Goal: Task Accomplishment & Management: Manage account settings

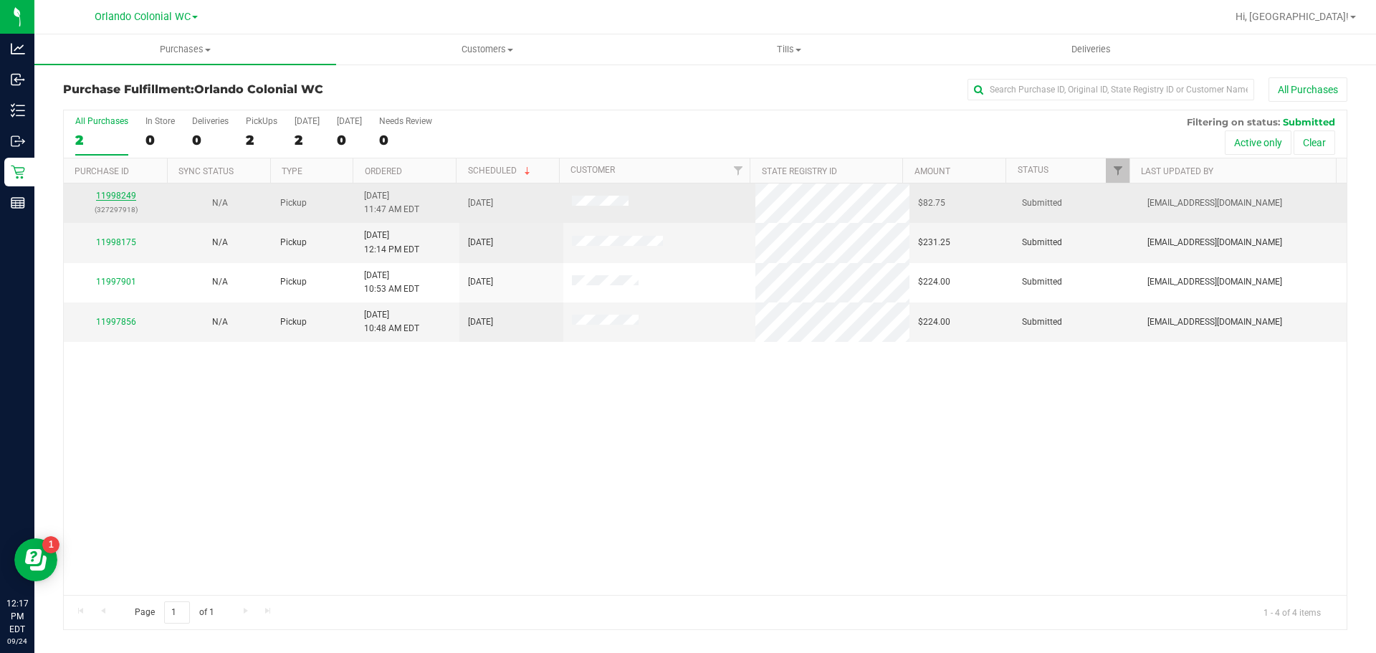
click at [110, 195] on link "11998249" at bounding box center [116, 196] width 40 height 10
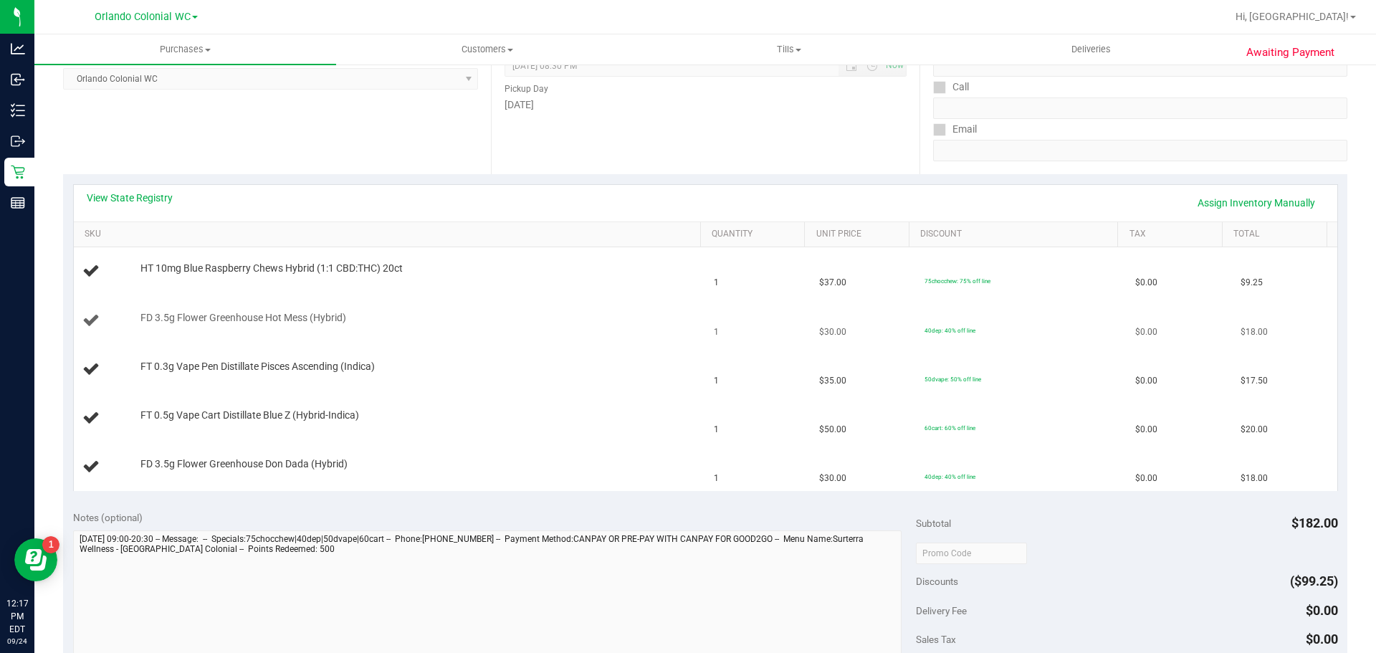
scroll to position [215, 0]
click at [250, 457] on span "FD 3.5g Flower Greenhouse Don Dada (Hybrid)" at bounding box center [243, 461] width 207 height 14
copy div "FD 3.5g Flower Greenhouse Don Dada (Hybrid)"
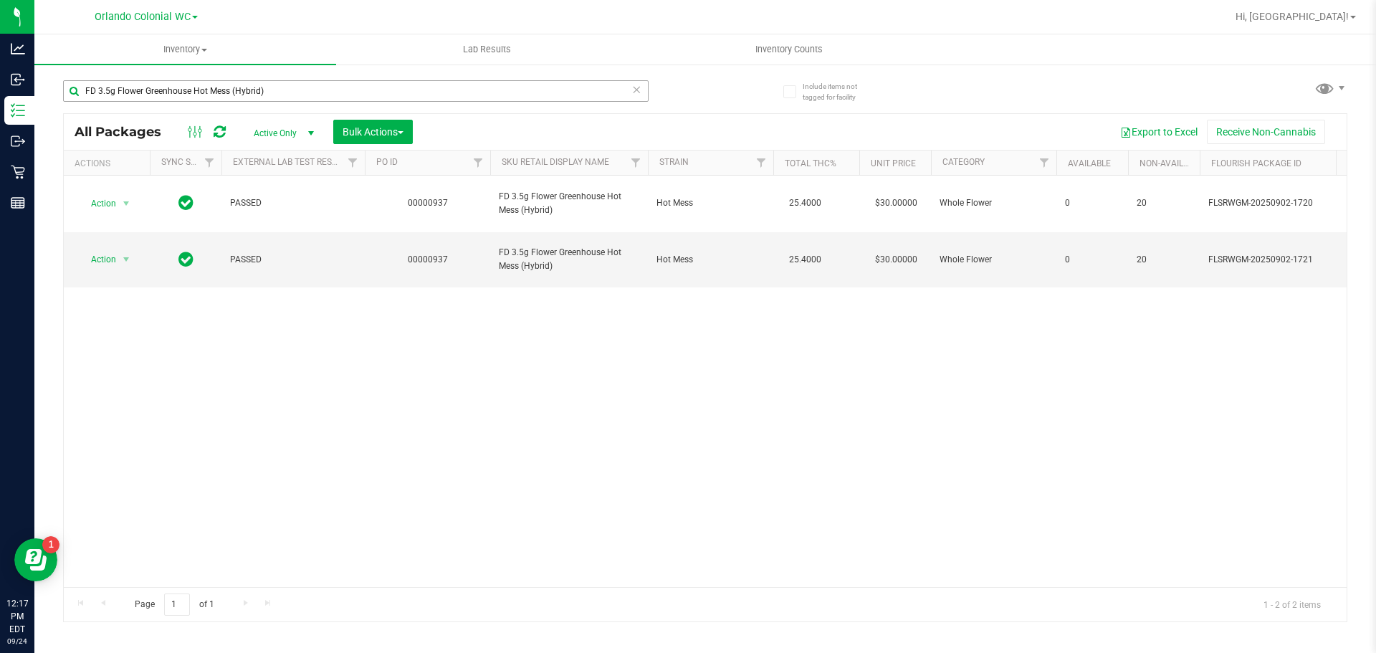
click at [301, 96] on input "FD 3.5g Flower Greenhouse Hot Mess (Hybrid)" at bounding box center [355, 90] width 585 height 21
click at [300, 96] on input "FD 3.5g Flower Greenhouse Hot Mess (Hybrid)" at bounding box center [355, 90] width 585 height 21
click at [294, 94] on input "FD 3.5g Flower Greenhouse Hot Mess (Hybrid)" at bounding box center [355, 90] width 585 height 21
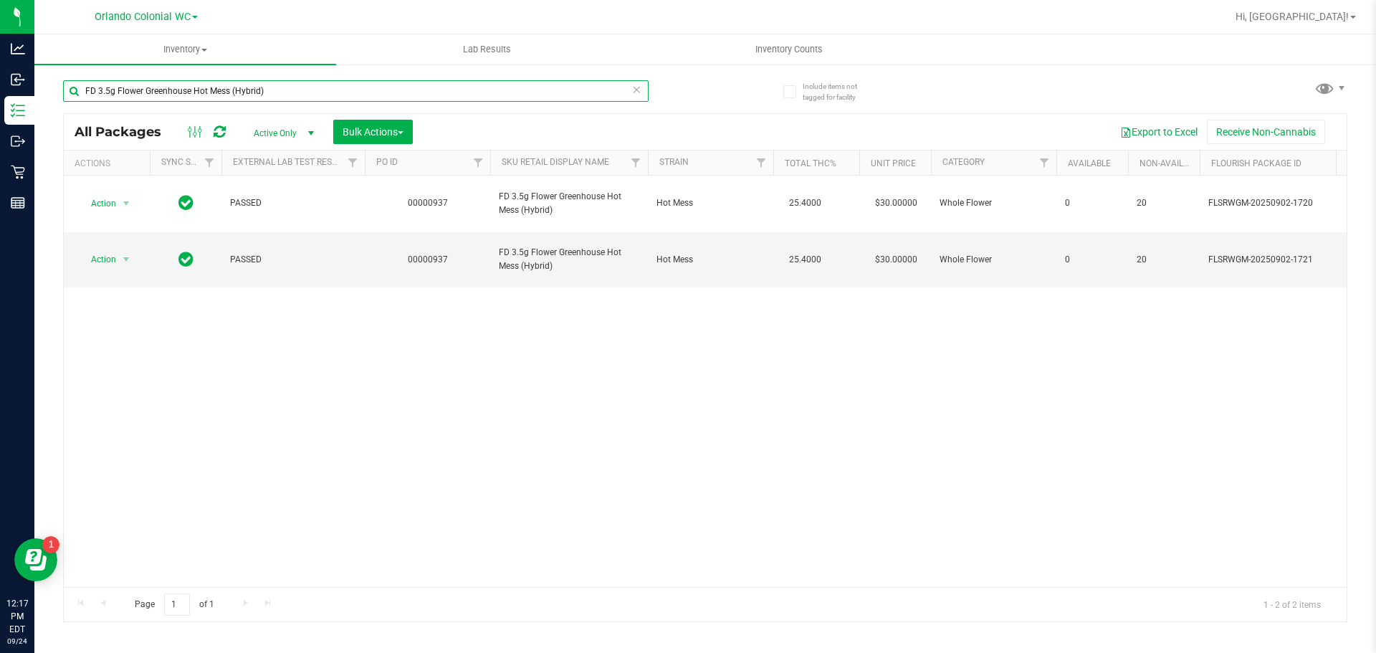
click at [294, 93] on input "FD 3.5g Flower Greenhouse Hot Mess (Hybrid)" at bounding box center [355, 90] width 585 height 21
paste input "Don Dada"
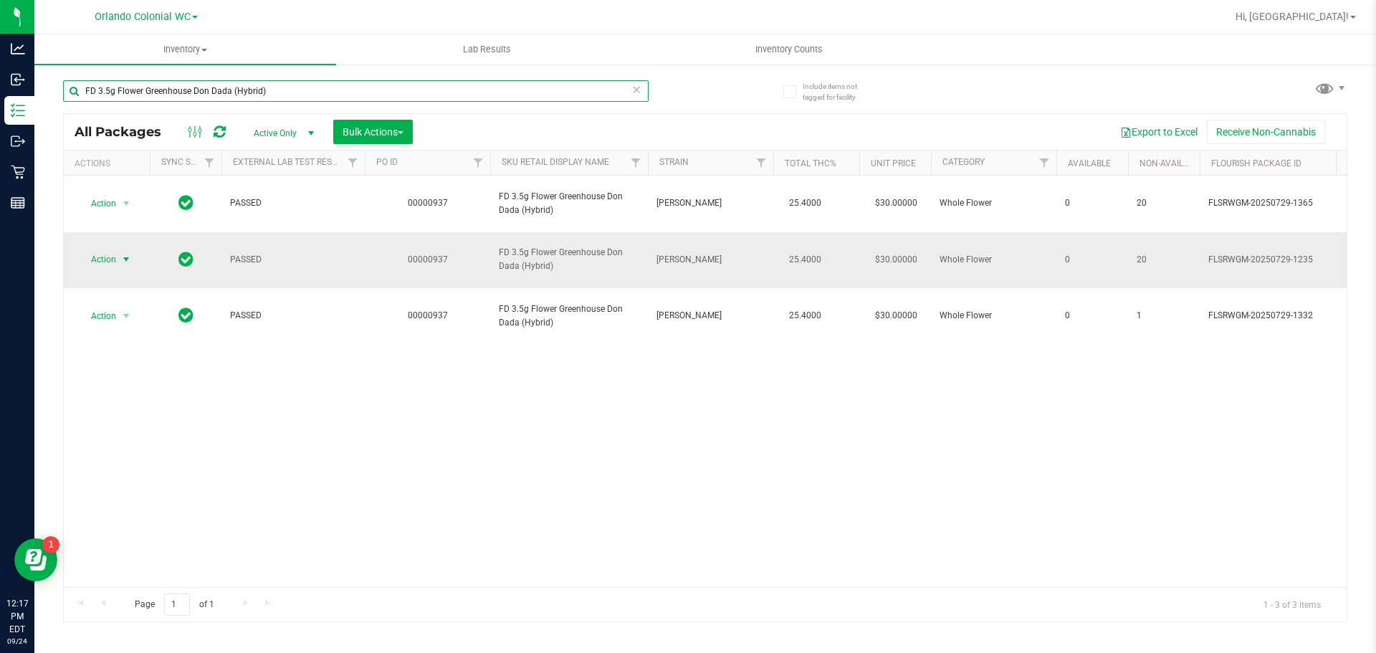
type input "FD 3.5g Flower Greenhouse Don Dada (Hybrid)"
click at [100, 249] on span "Action" at bounding box center [97, 259] width 39 height 20
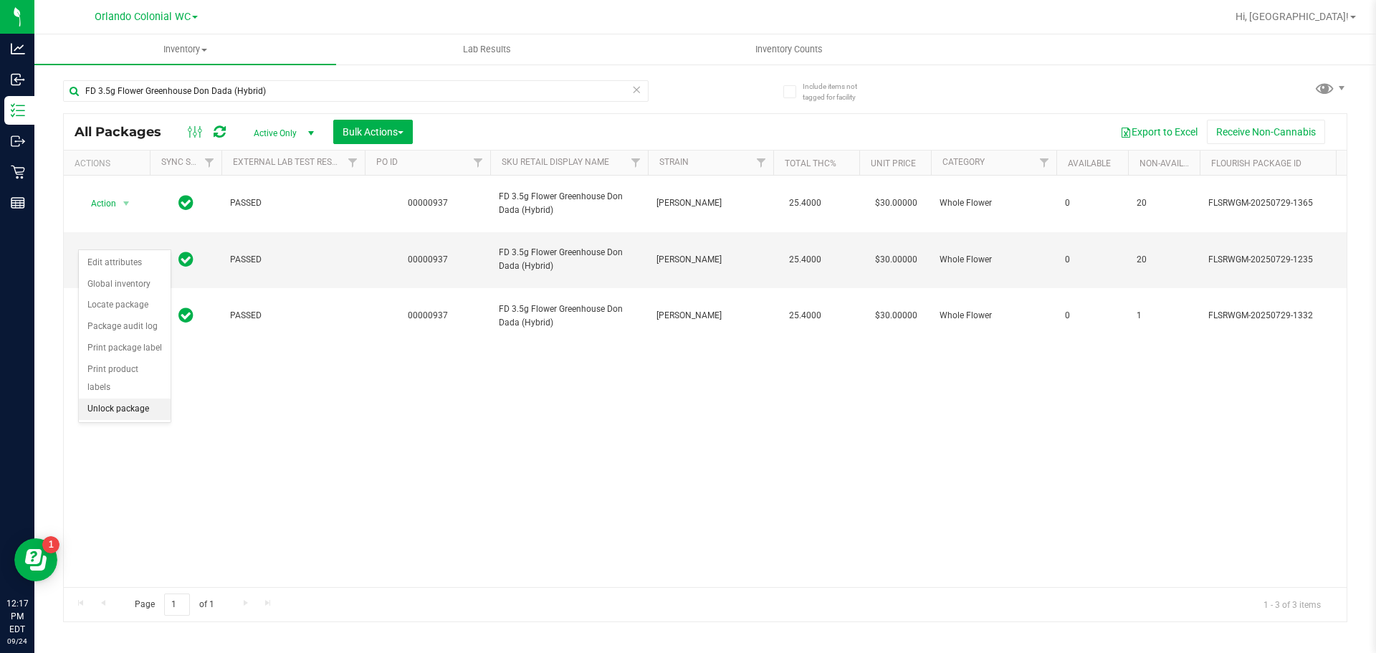
click at [112, 398] on li "Unlock package" at bounding box center [125, 408] width 92 height 21
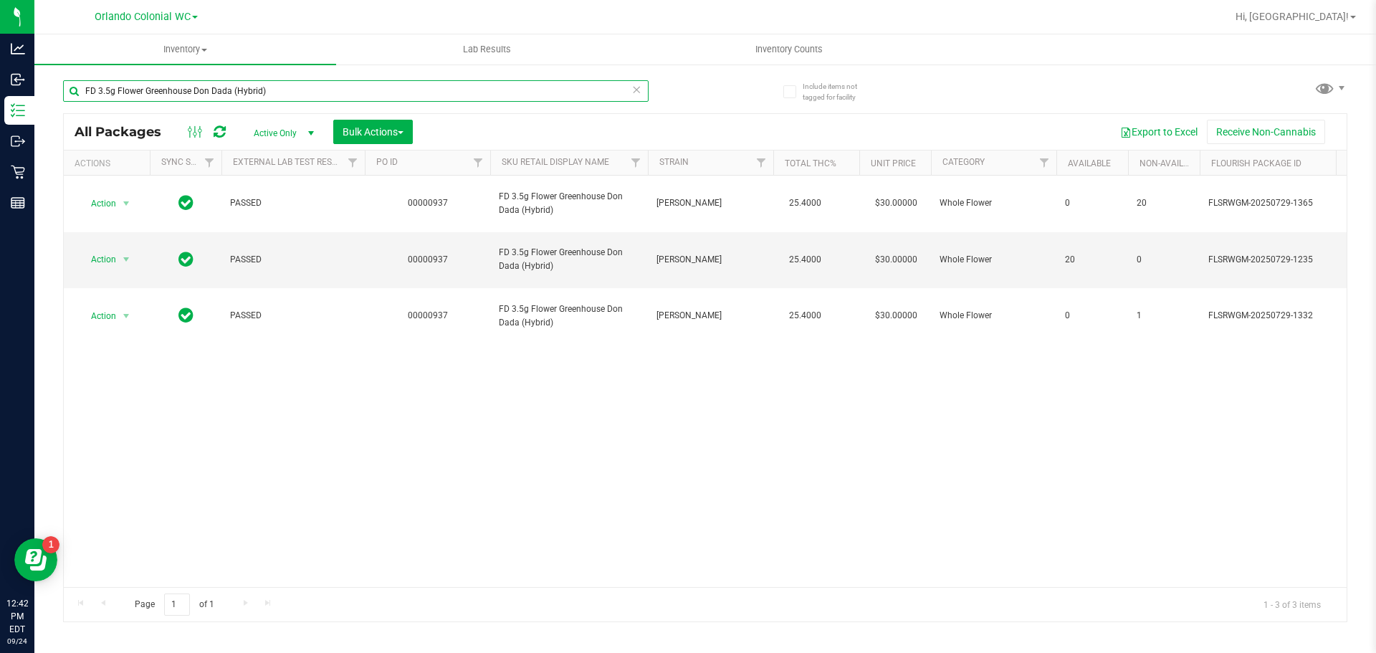
click at [310, 87] on input "FD 3.5g Flower Greenhouse Don Dada (Hybrid)" at bounding box center [355, 90] width 585 height 21
drag, startPoint x: 310, startPoint y: 87, endPoint x: 287, endPoint y: 72, distance: 28.0
click at [311, 87] on input "FD 3.5g Flower Greenhouse Don Dada (Hybrid)" at bounding box center [355, 90] width 585 height 21
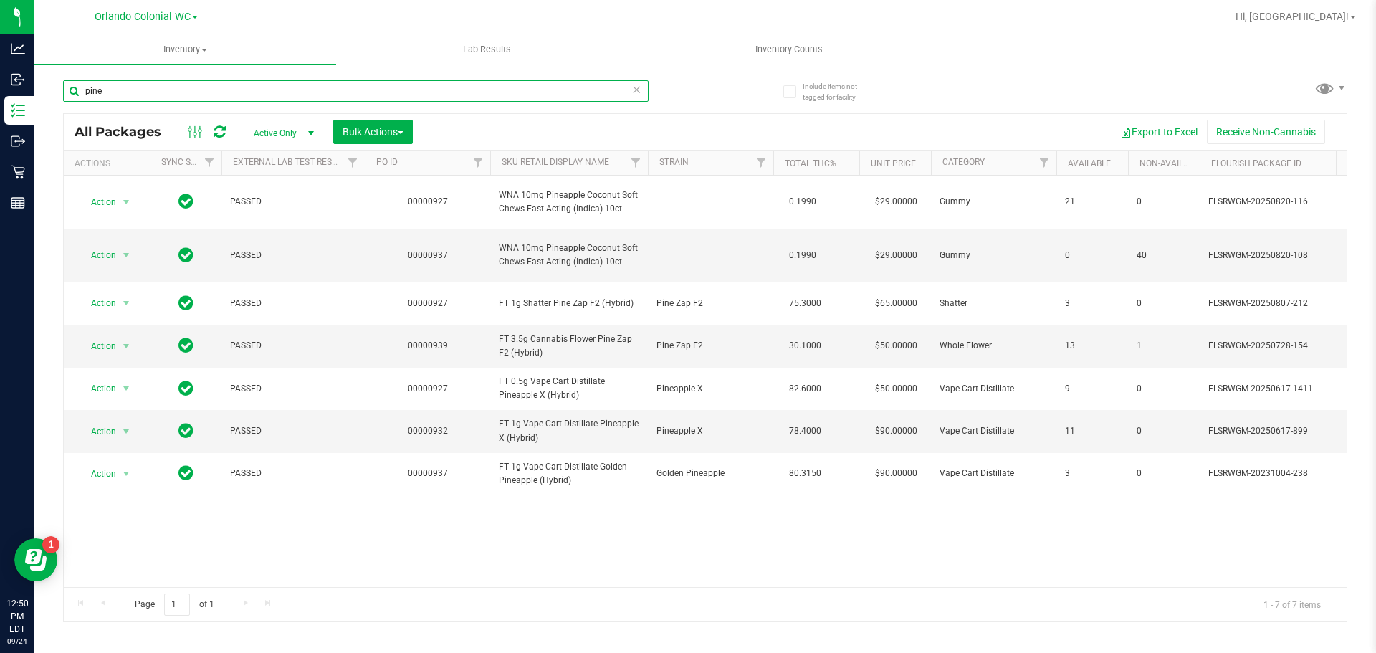
click at [276, 87] on input "pine" at bounding box center [355, 90] width 585 height 21
click at [269, 91] on input "pine" at bounding box center [355, 90] width 585 height 21
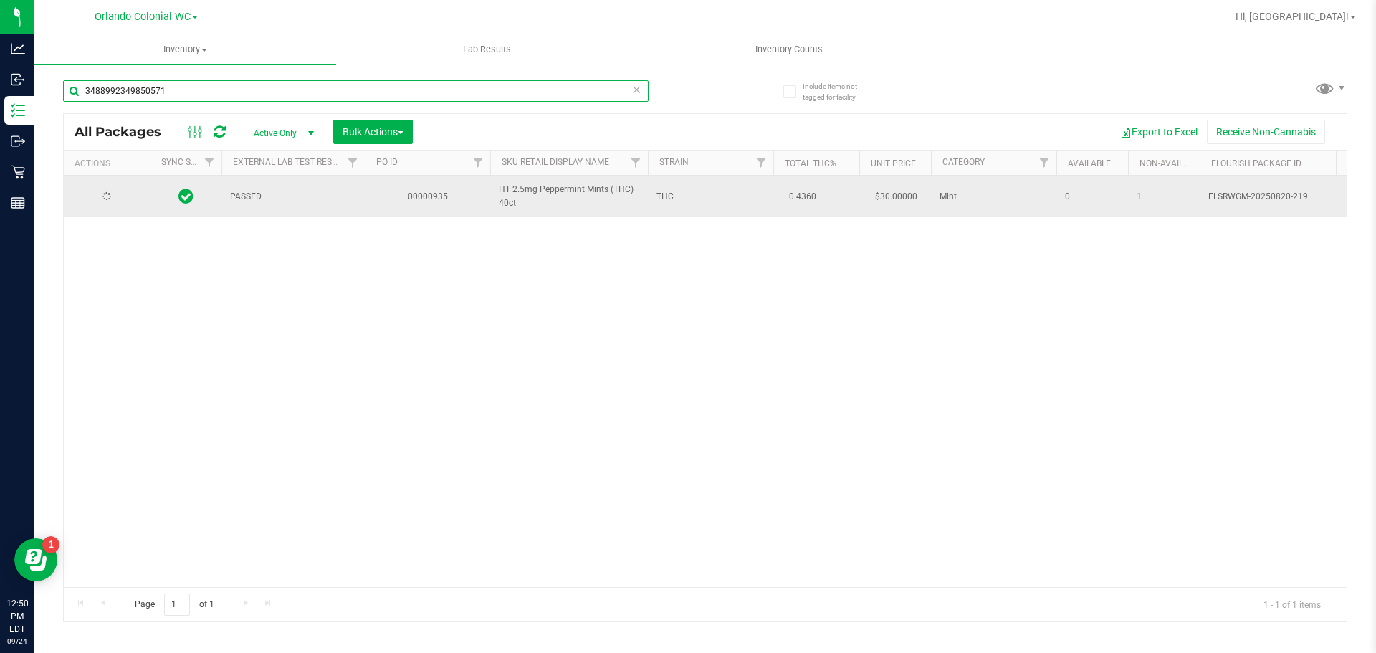
type input "3488992349850571"
click at [96, 198] on span "Action" at bounding box center [97, 196] width 39 height 20
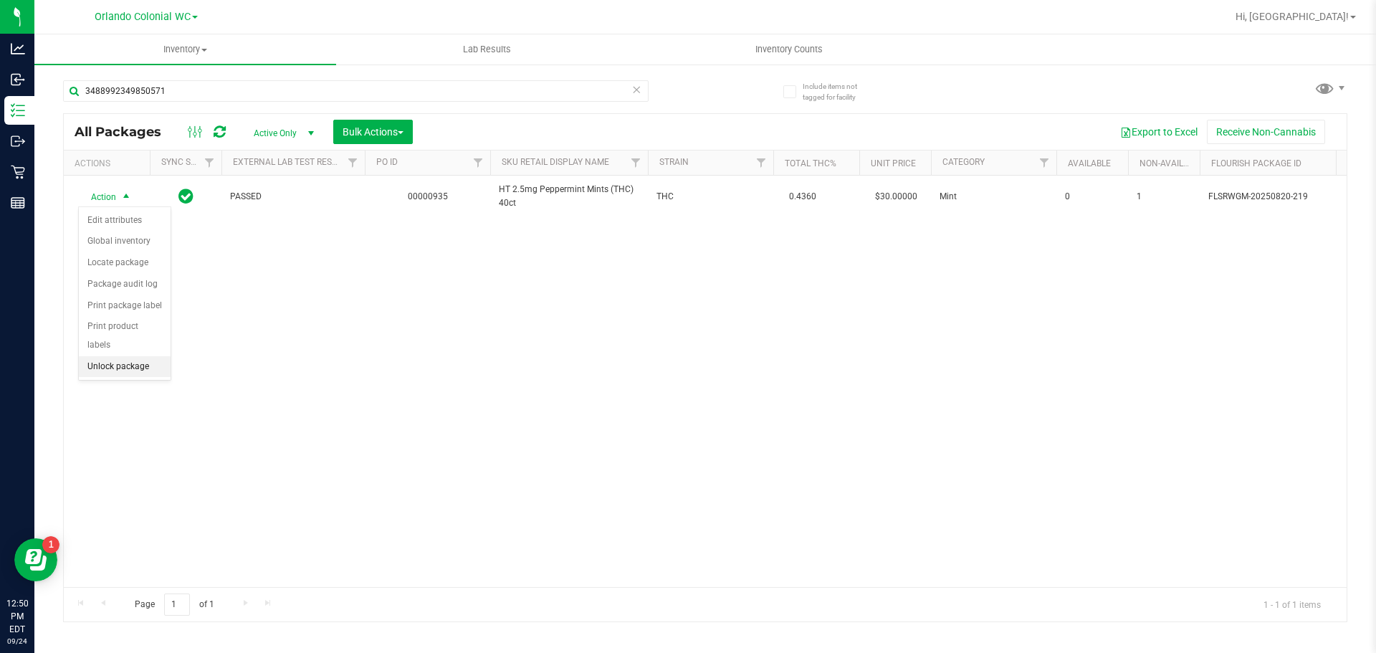
click at [124, 356] on li "Unlock package" at bounding box center [125, 366] width 92 height 21
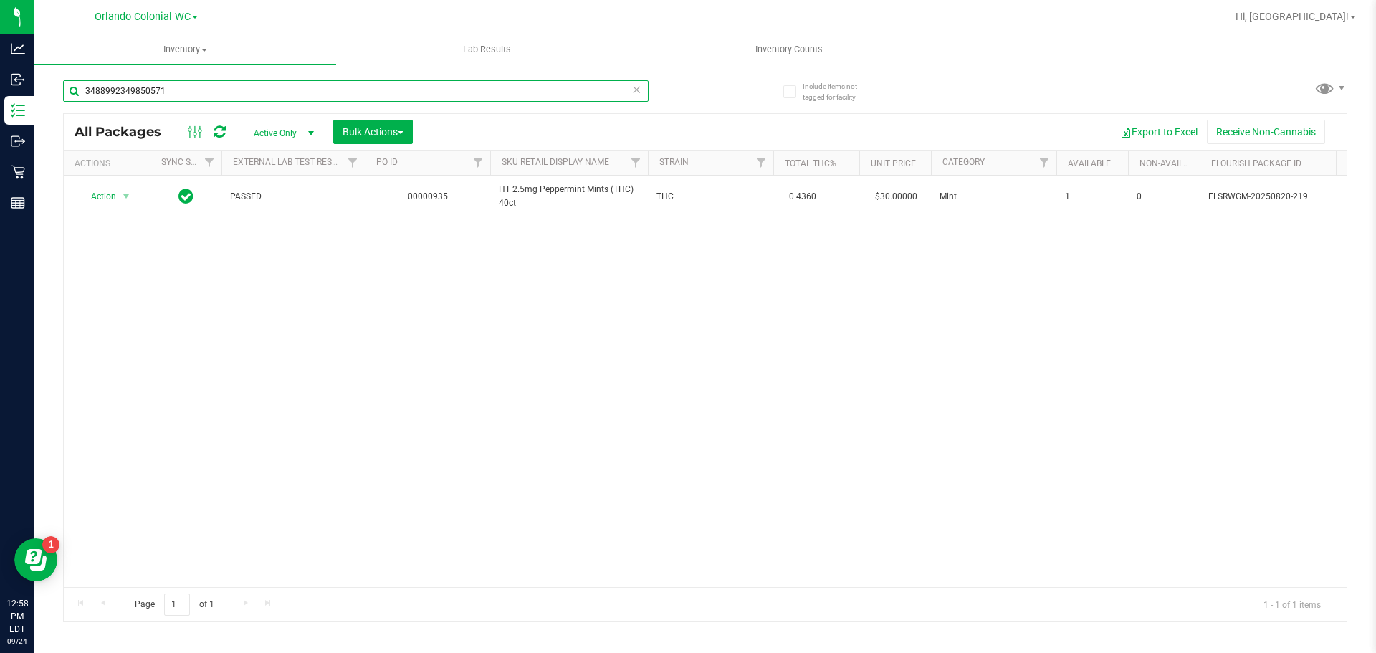
click at [239, 90] on input "3488992349850571" at bounding box center [355, 90] width 585 height 21
click at [236, 91] on input "3488992349850571" at bounding box center [355, 90] width 585 height 21
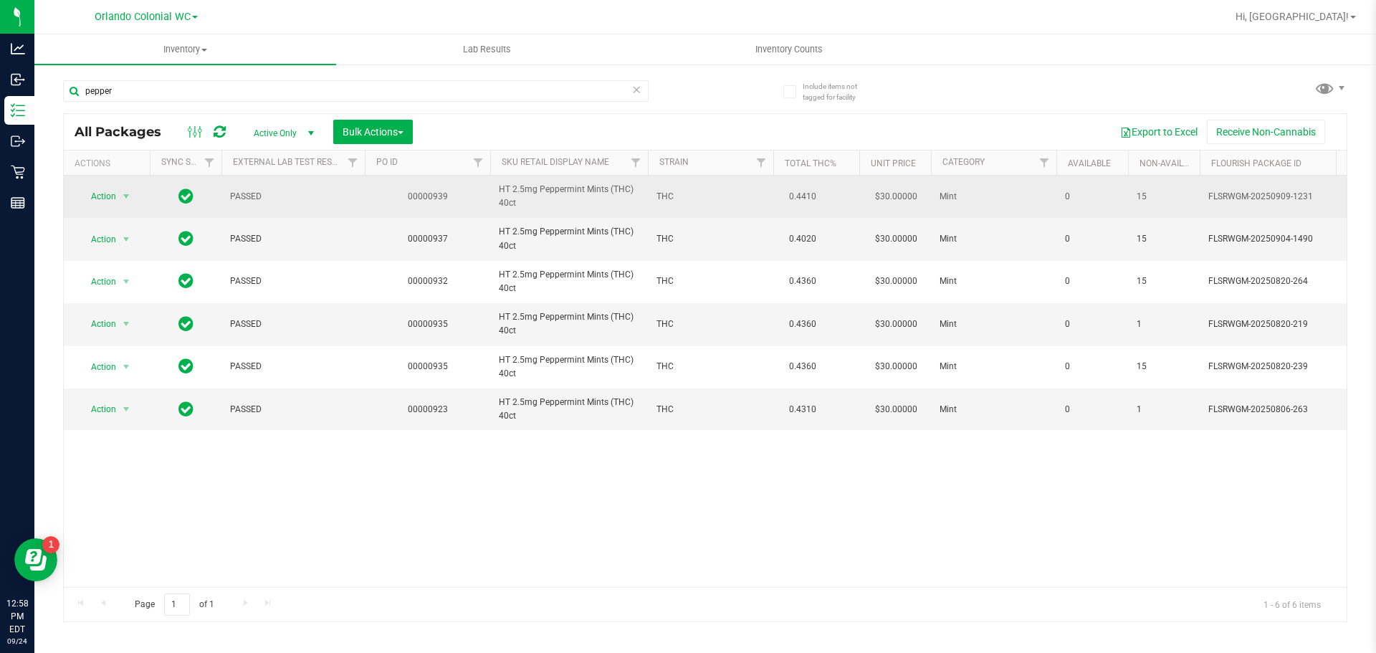
click at [536, 194] on span "HT 2.5mg Peppermint Mints (THC) 40ct" at bounding box center [569, 196] width 140 height 27
copy tr "HT 2.5mg Peppermint Mints (THC) 40ct"
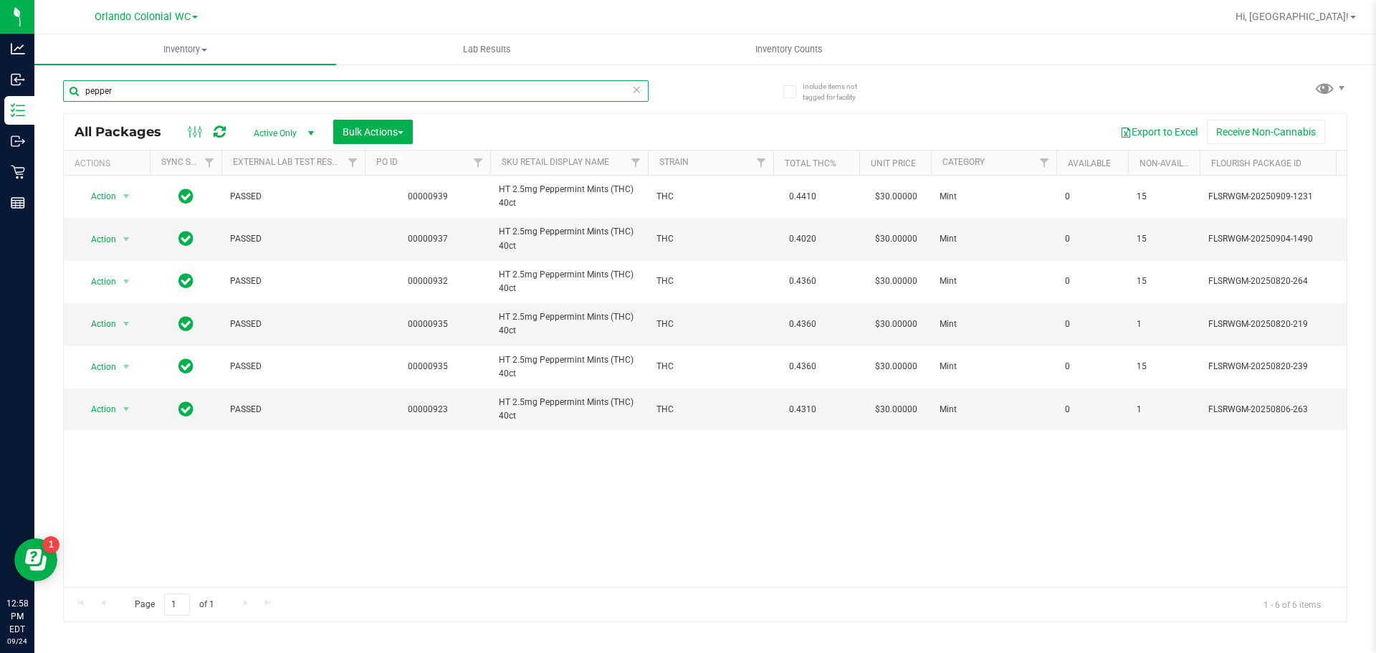
click at [216, 87] on input "pepper" at bounding box center [355, 90] width 585 height 21
paste input "HT 2.5mg Peppermint Mints (THC) 40ct"
click at [218, 87] on input "HT 2.5mg Peppermint Mints (THC) 40ct" at bounding box center [355, 90] width 585 height 21
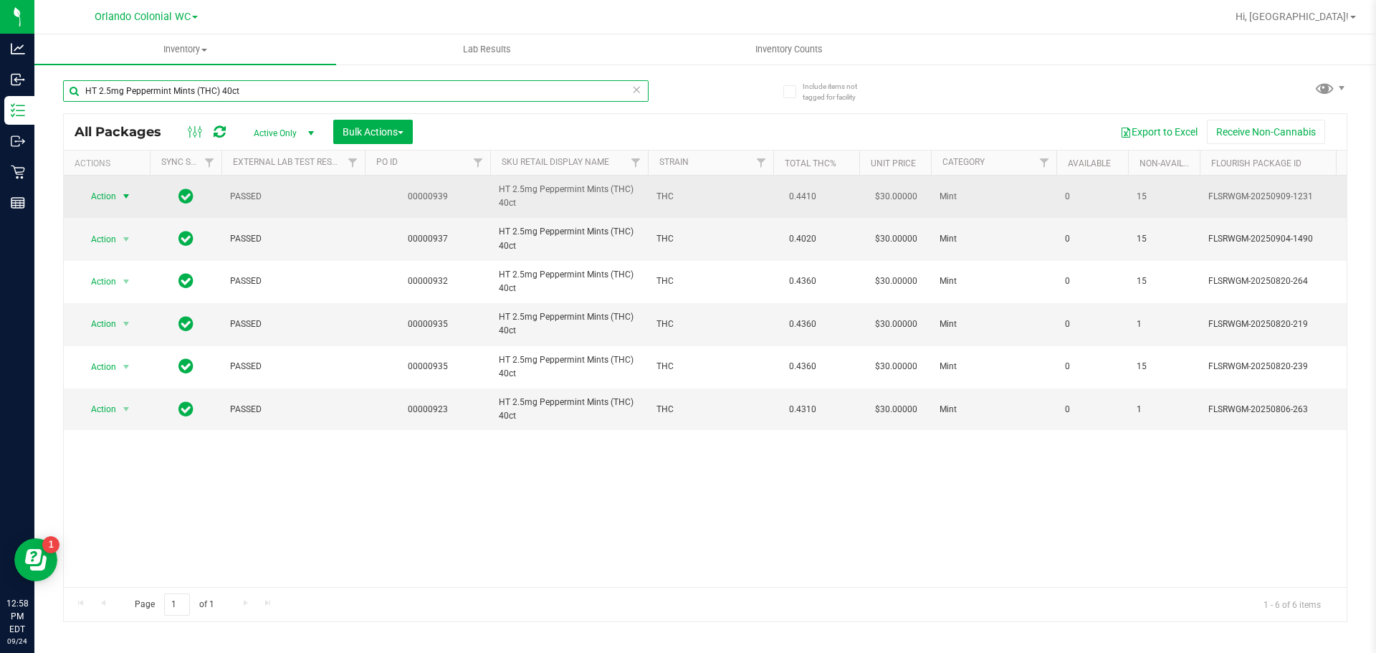
type input "HT 2.5mg Peppermint Mints (THC) 40ct"
click at [105, 191] on span "Action" at bounding box center [97, 196] width 39 height 20
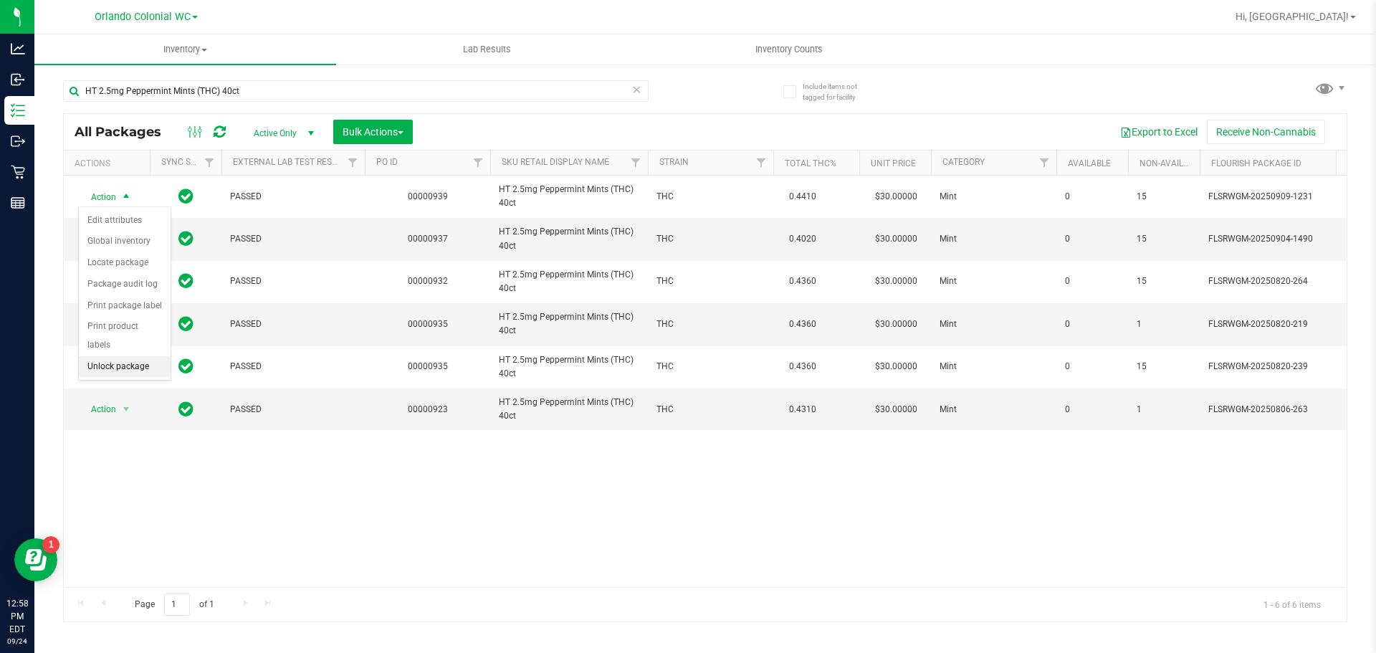
click at [137, 356] on li "Unlock package" at bounding box center [125, 366] width 92 height 21
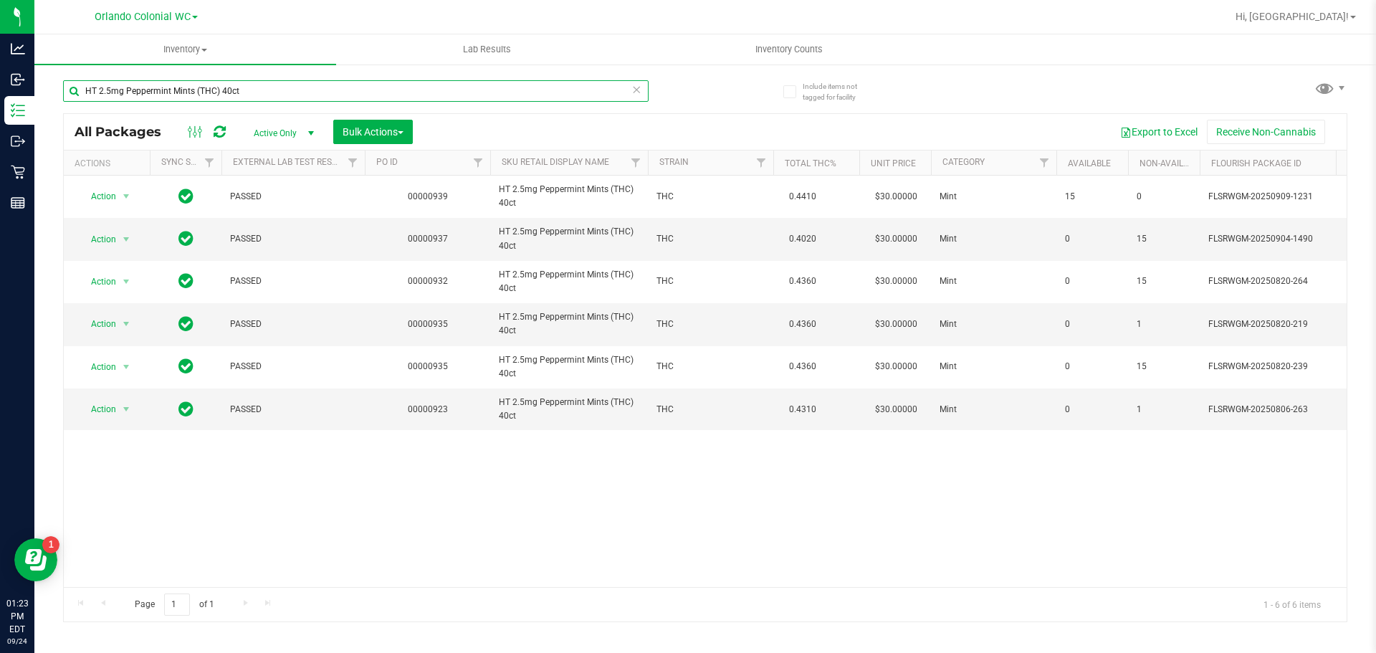
click at [293, 83] on input "HT 2.5mg Peppermint Mints (THC) 40ct" at bounding box center [355, 90] width 585 height 21
type input "milk"
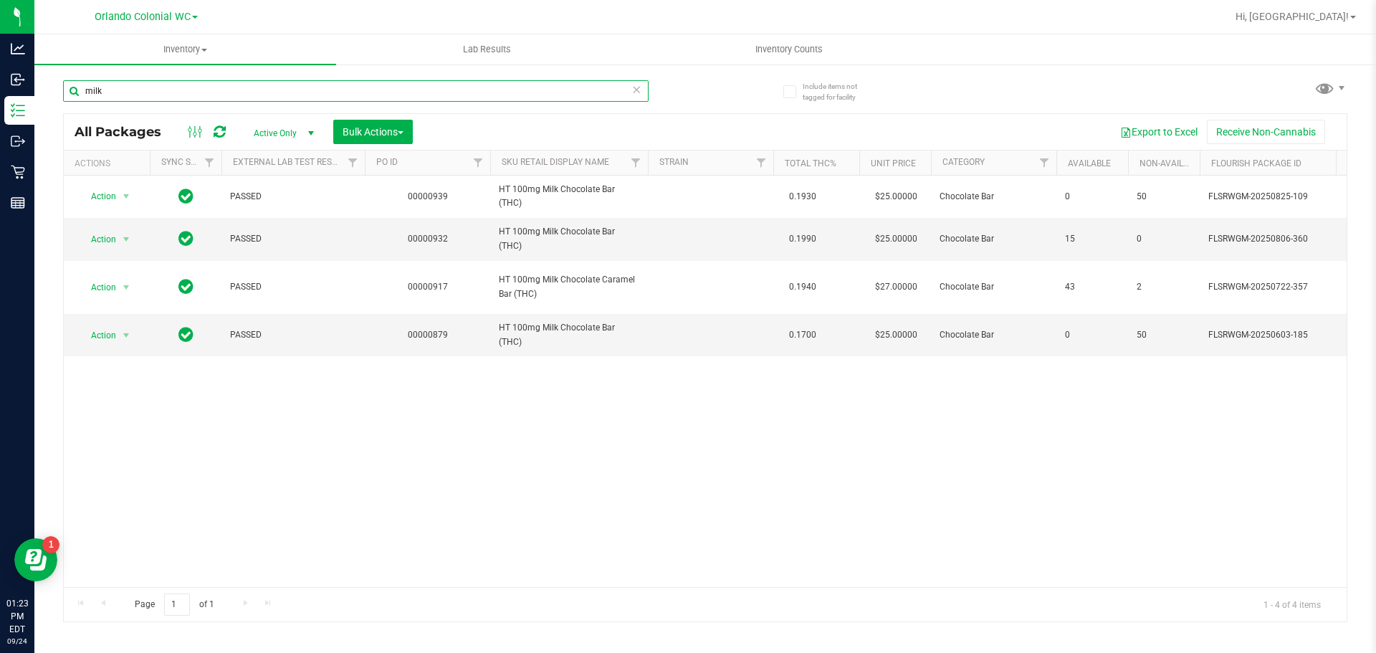
click at [486, 90] on input "milk" at bounding box center [355, 90] width 585 height 21
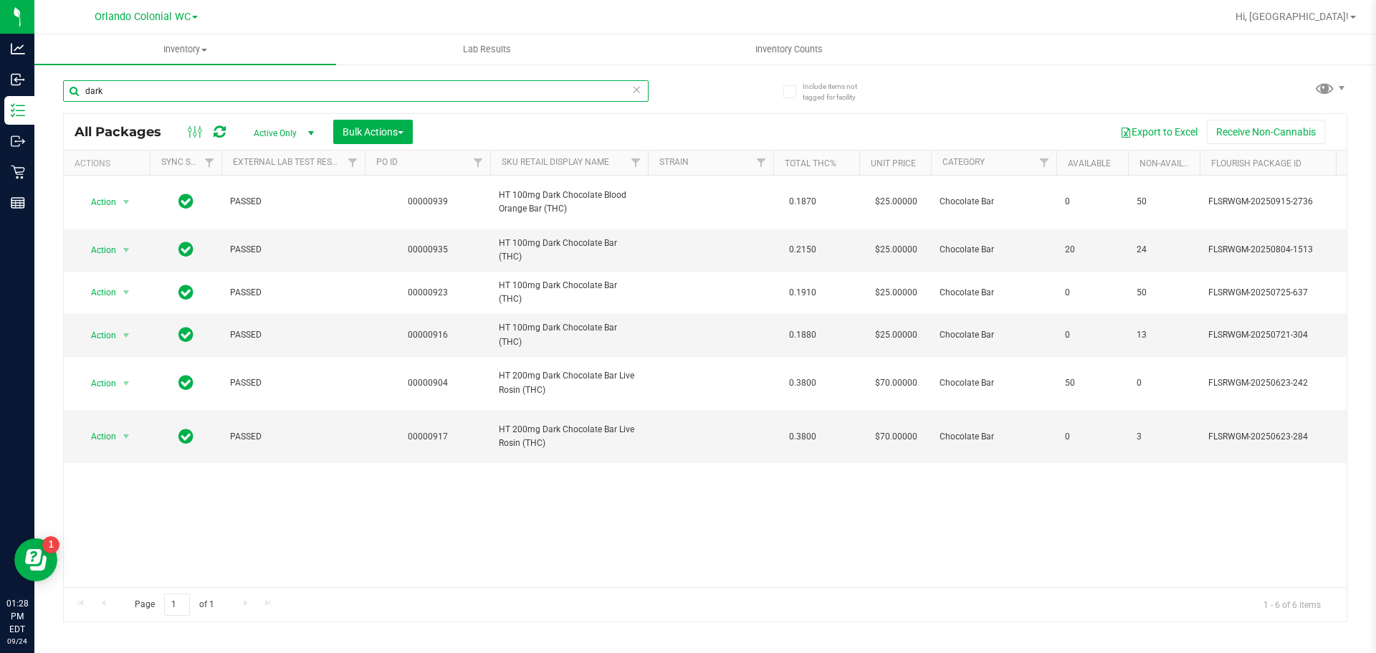
click at [246, 85] on input "dark" at bounding box center [355, 90] width 585 height 21
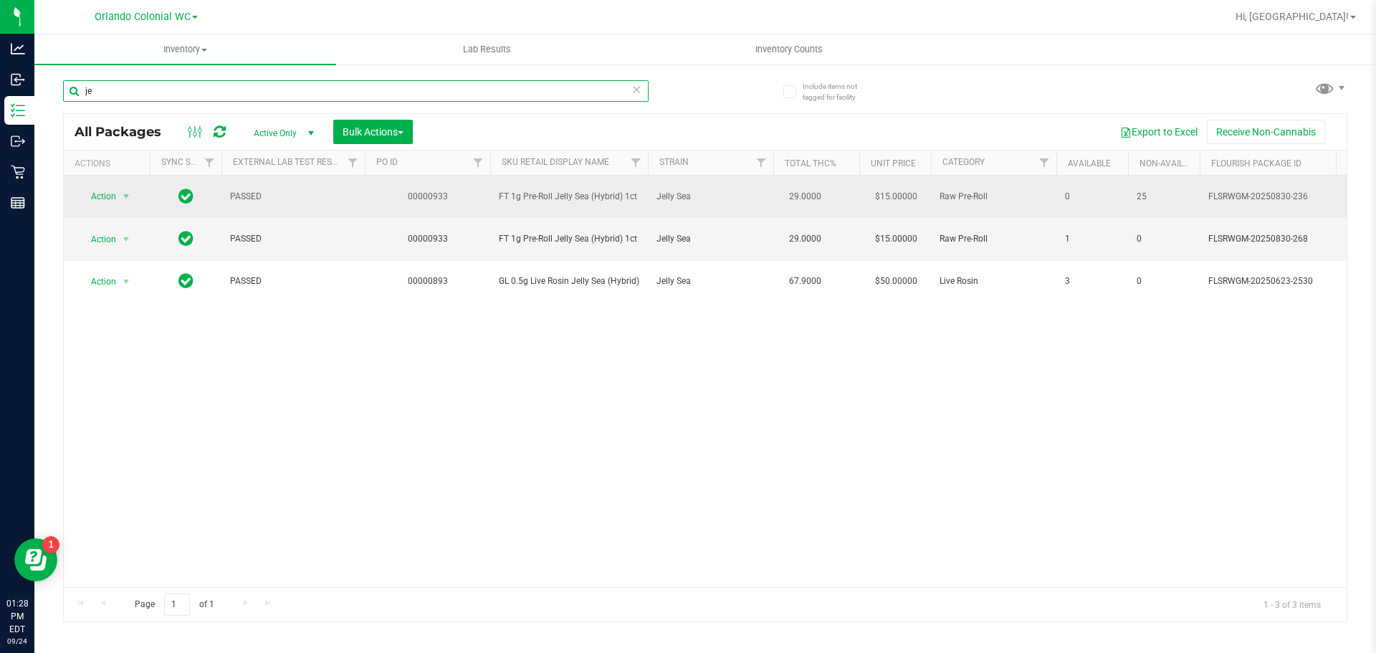
type input "j"
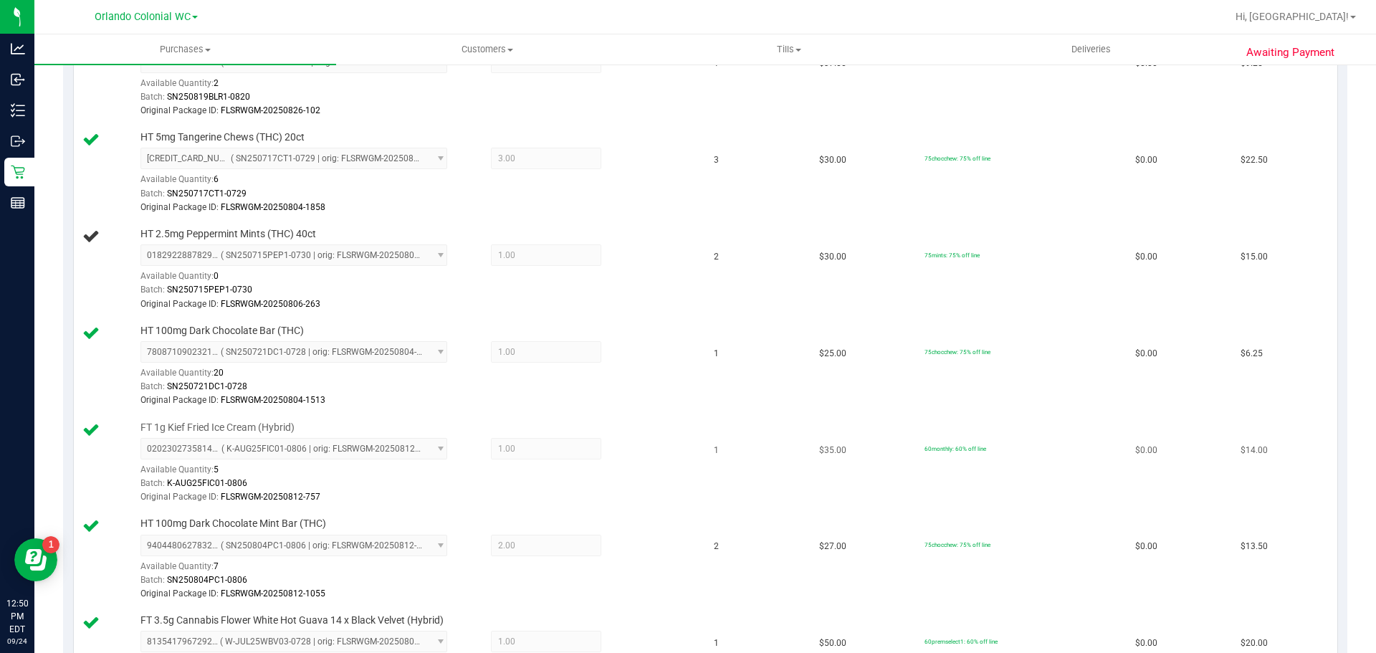
scroll to position [430, 0]
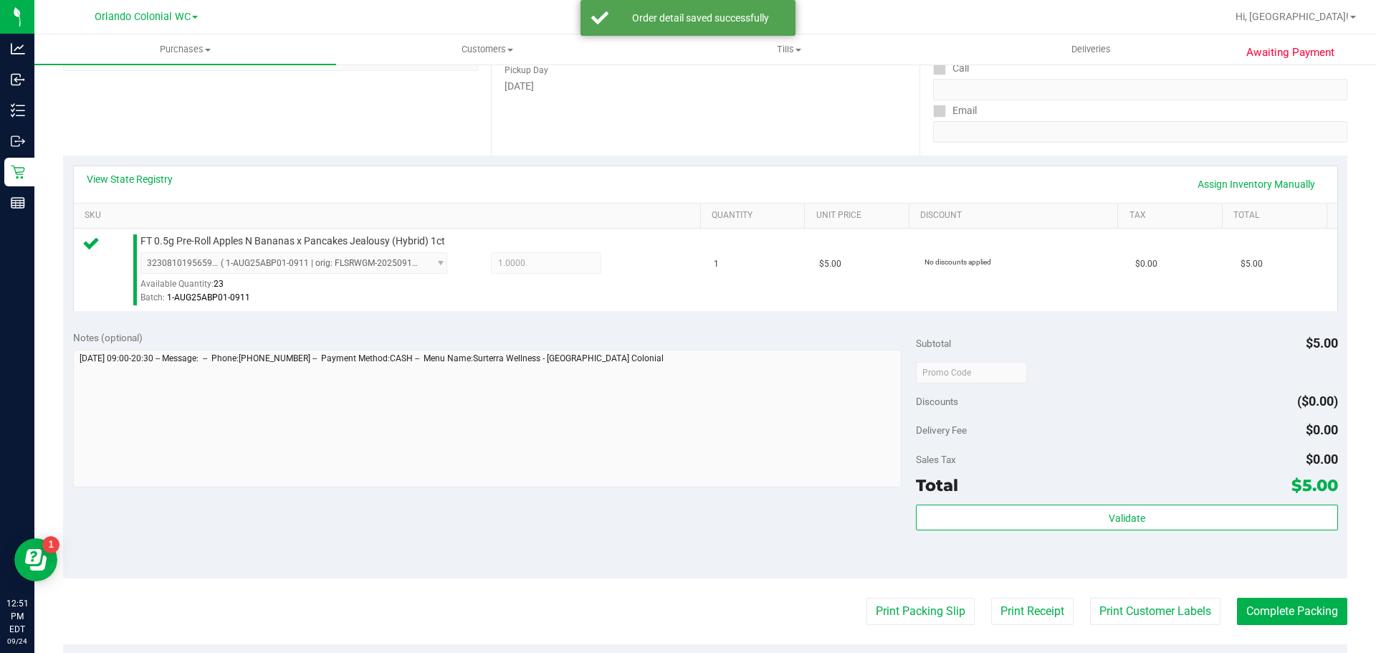
scroll to position [502, 0]
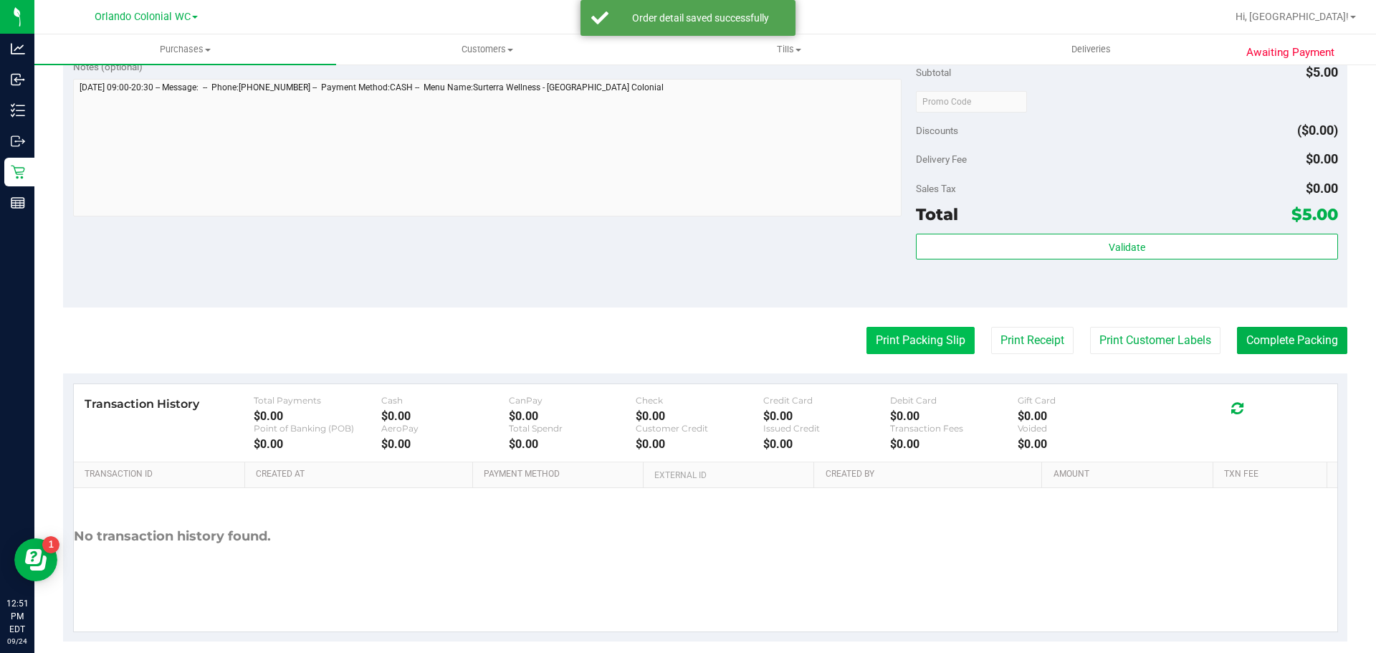
click at [902, 352] on button "Print Packing Slip" at bounding box center [920, 340] width 108 height 27
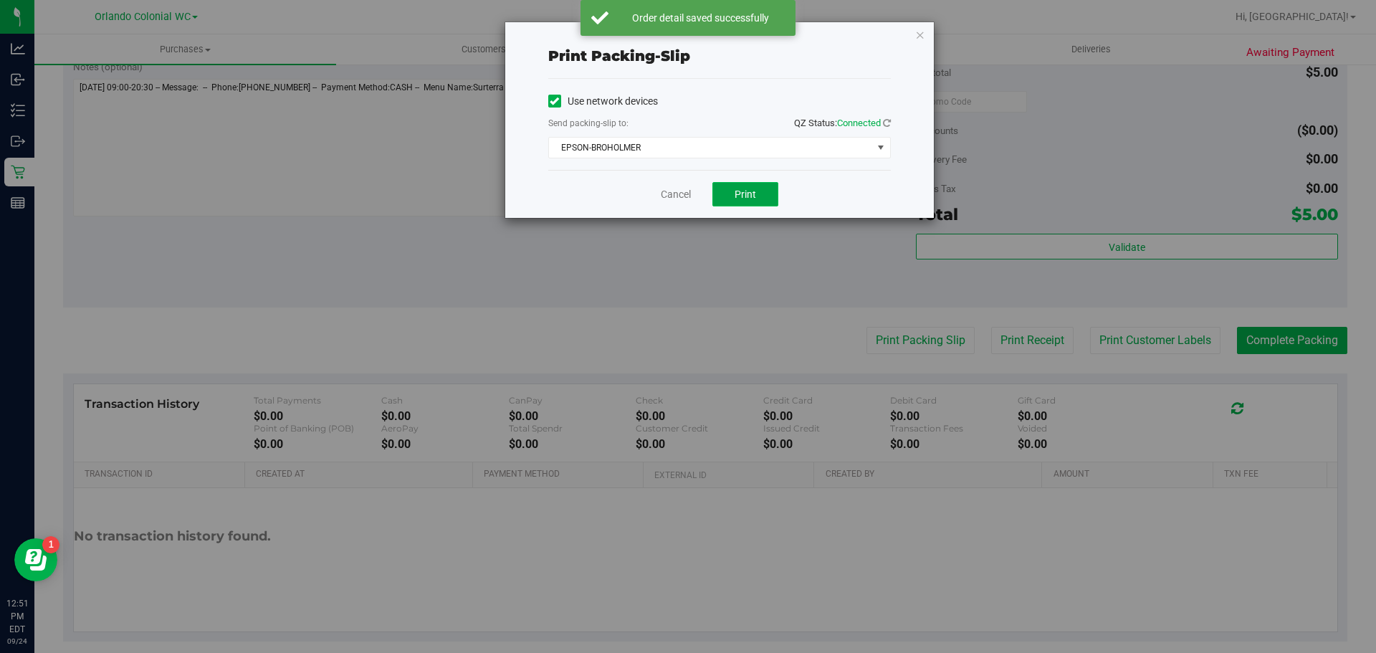
click at [752, 193] on span "Print" at bounding box center [744, 193] width 21 height 11
click at [684, 192] on link "Cancel" at bounding box center [676, 194] width 30 height 15
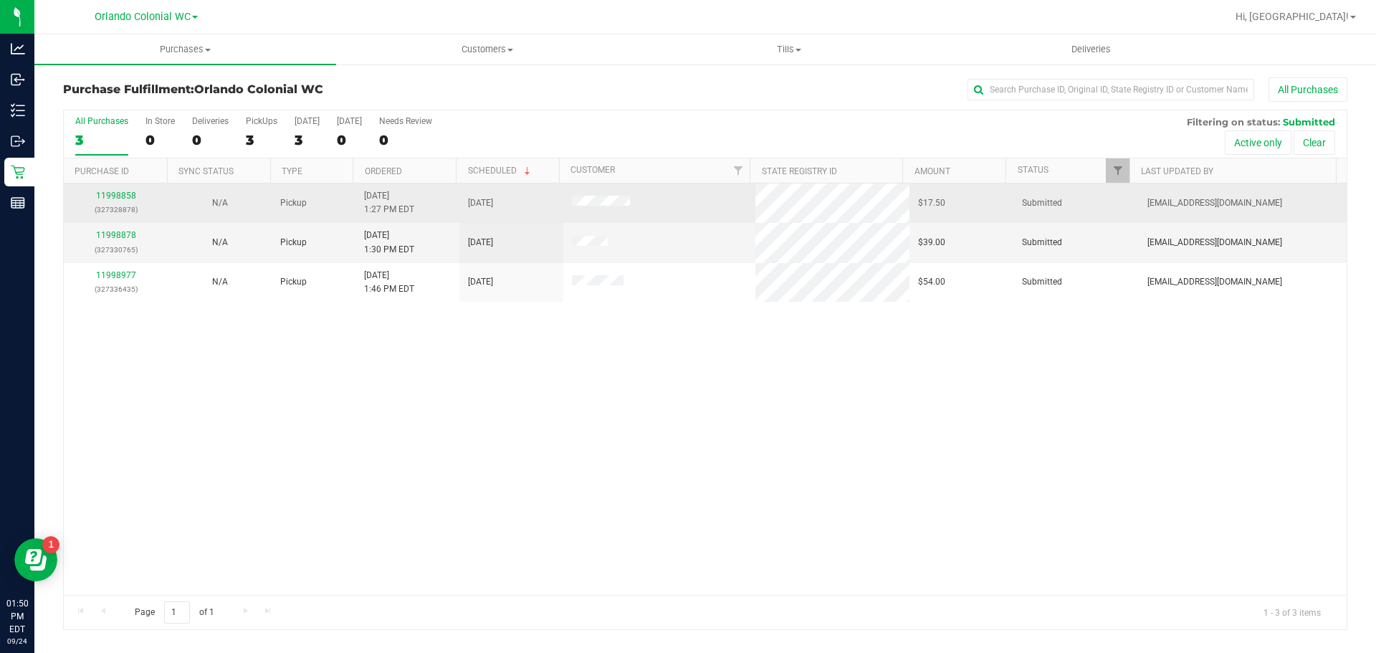
drag, startPoint x: 111, startPoint y: 198, endPoint x: 138, endPoint y: 205, distance: 27.3
click at [138, 205] on p "(327328878)" at bounding box center [115, 210] width 87 height 14
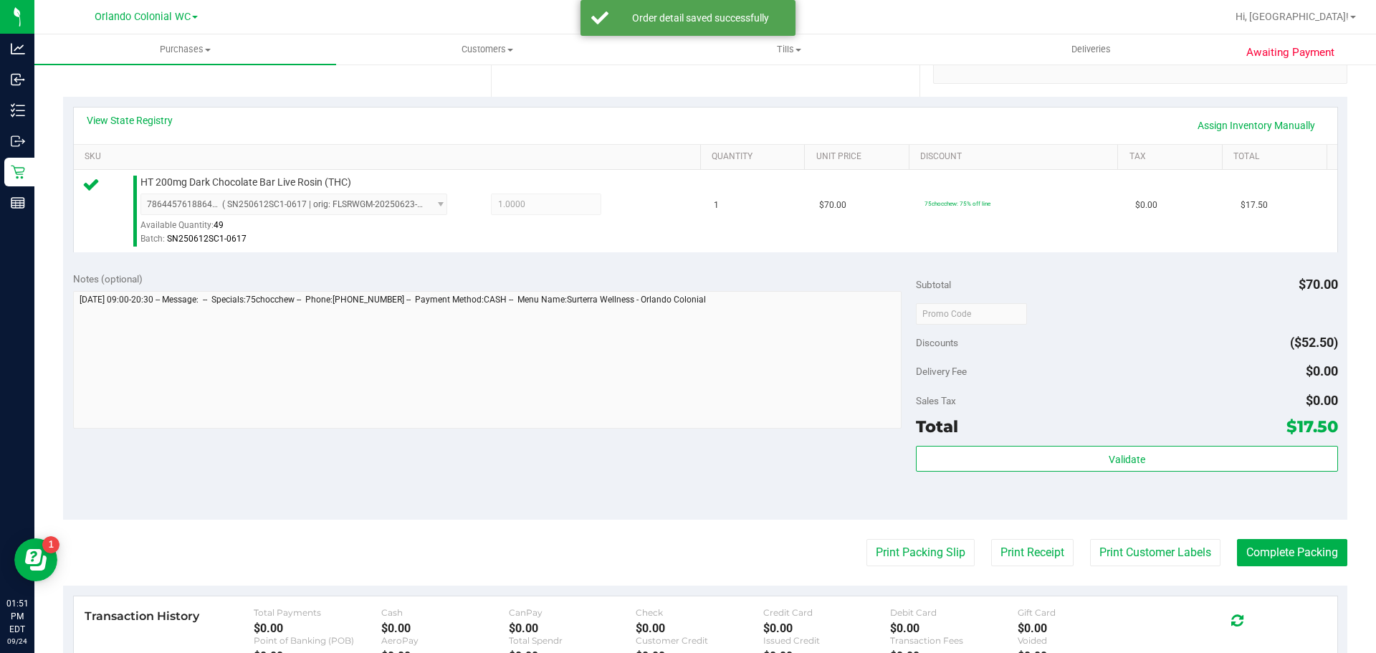
scroll to position [300, 0]
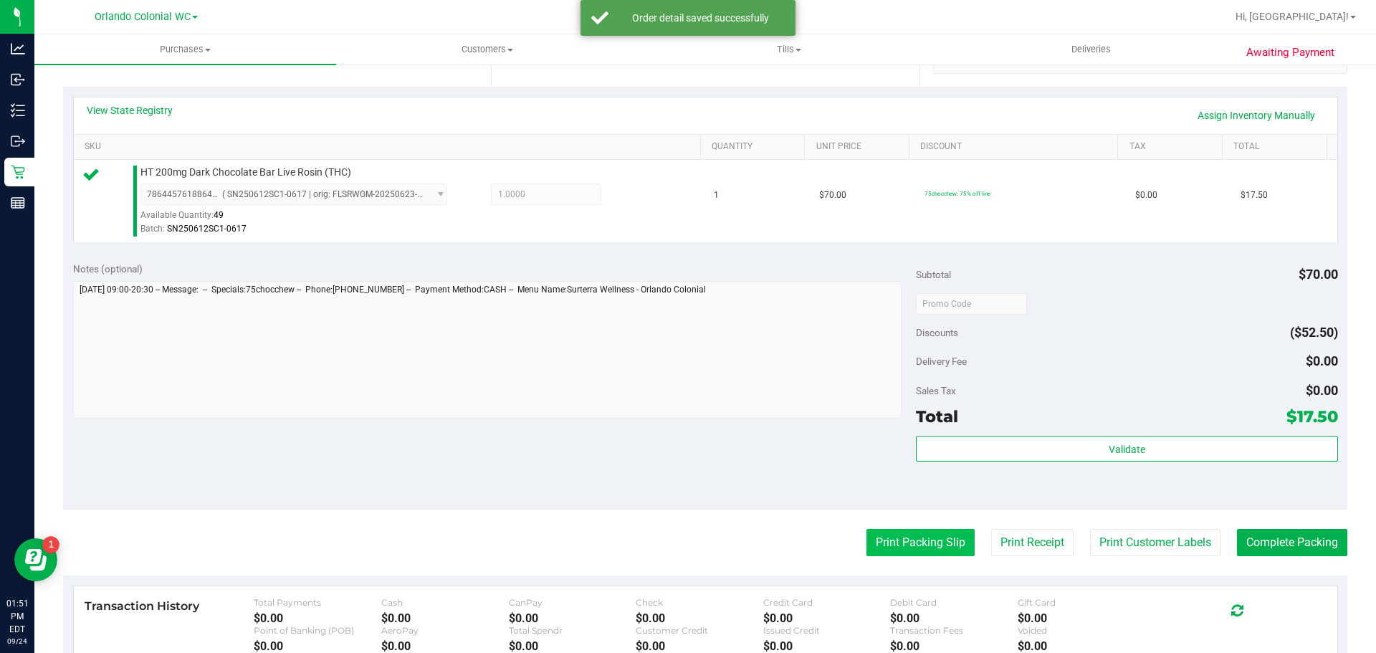
click at [911, 555] on button "Print Packing Slip" at bounding box center [920, 542] width 108 height 27
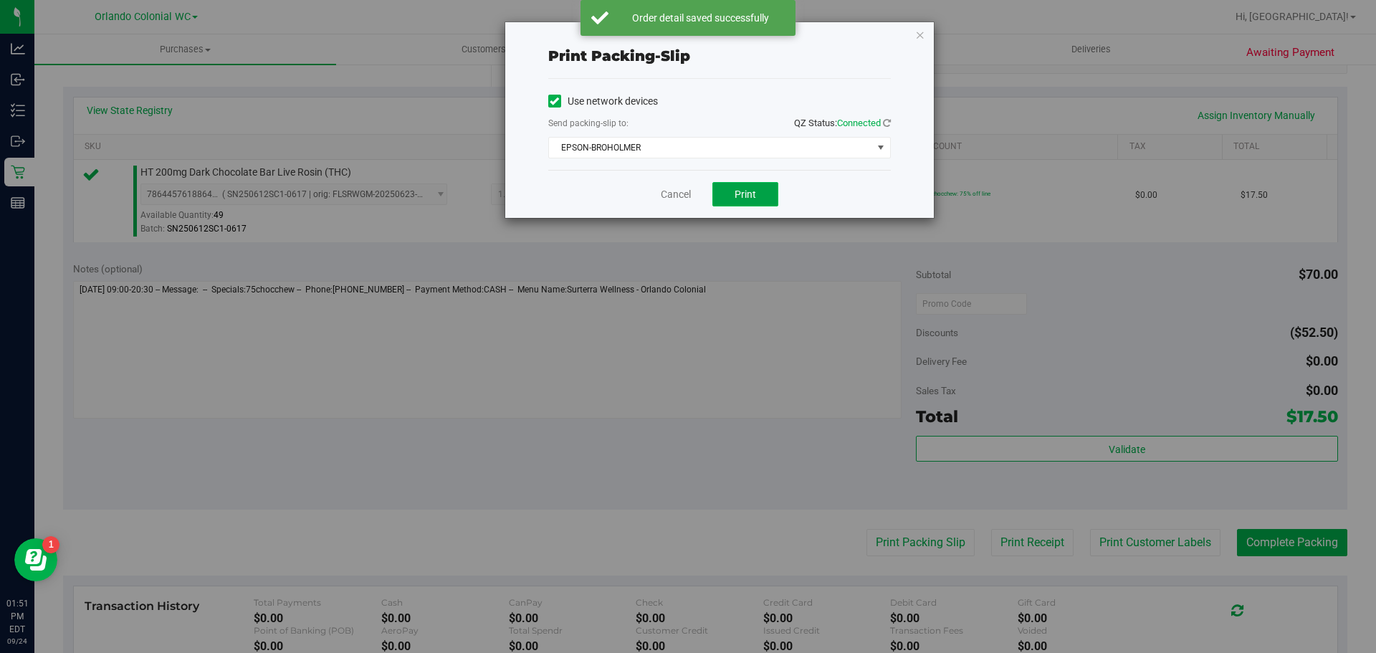
click at [740, 205] on button "Print" at bounding box center [745, 194] width 66 height 24
click at [669, 189] on link "Cancel" at bounding box center [676, 194] width 30 height 15
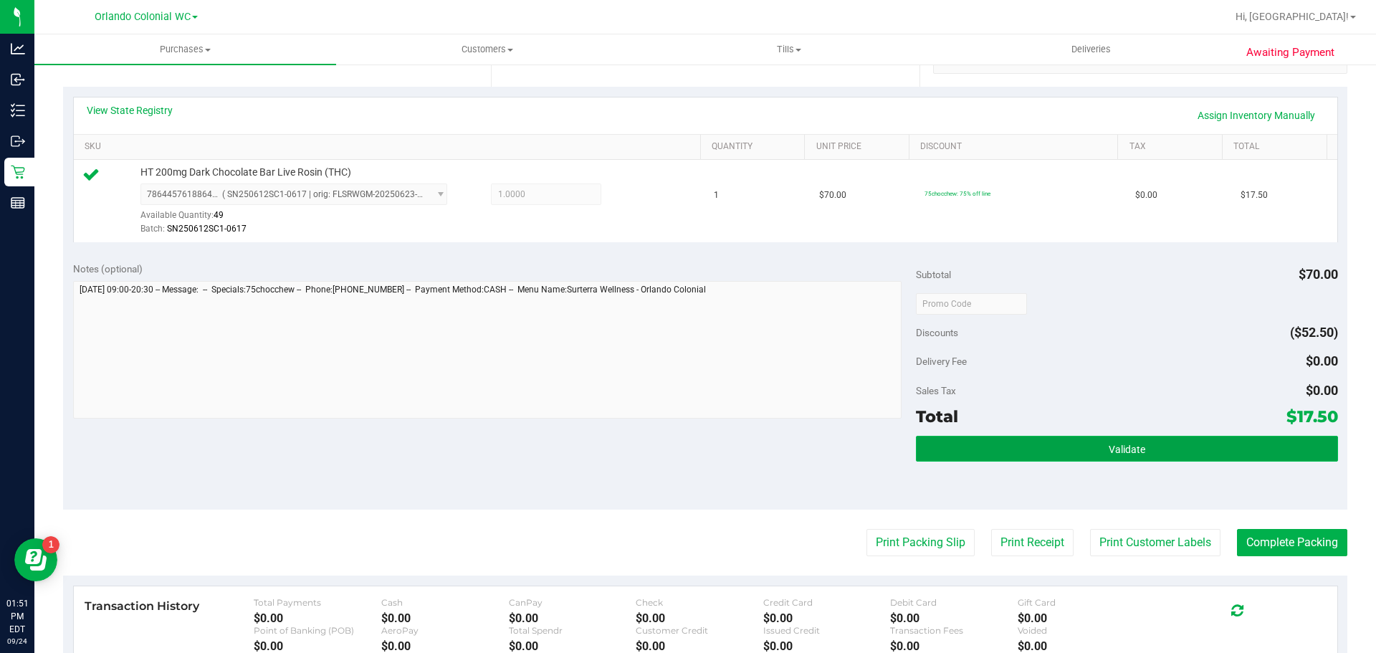
click at [1113, 456] on button "Validate" at bounding box center [1126, 449] width 421 height 26
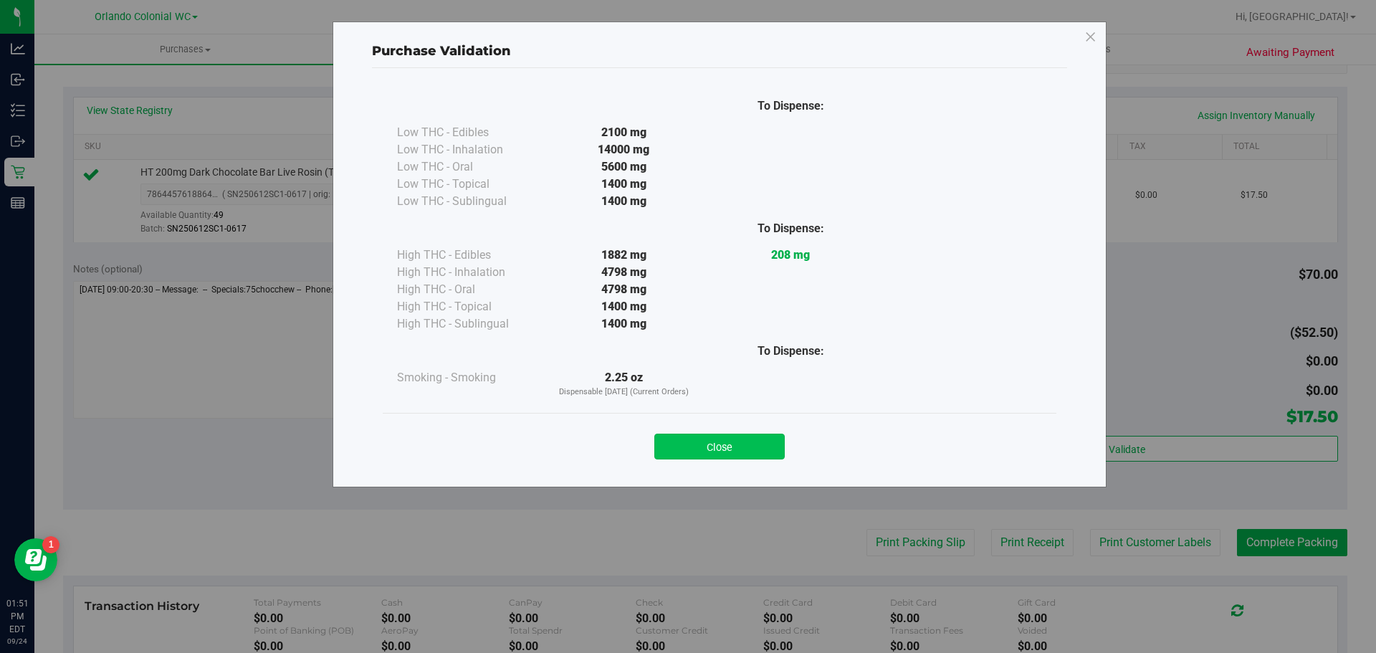
click at [733, 436] on button "Close" at bounding box center [719, 446] width 130 height 26
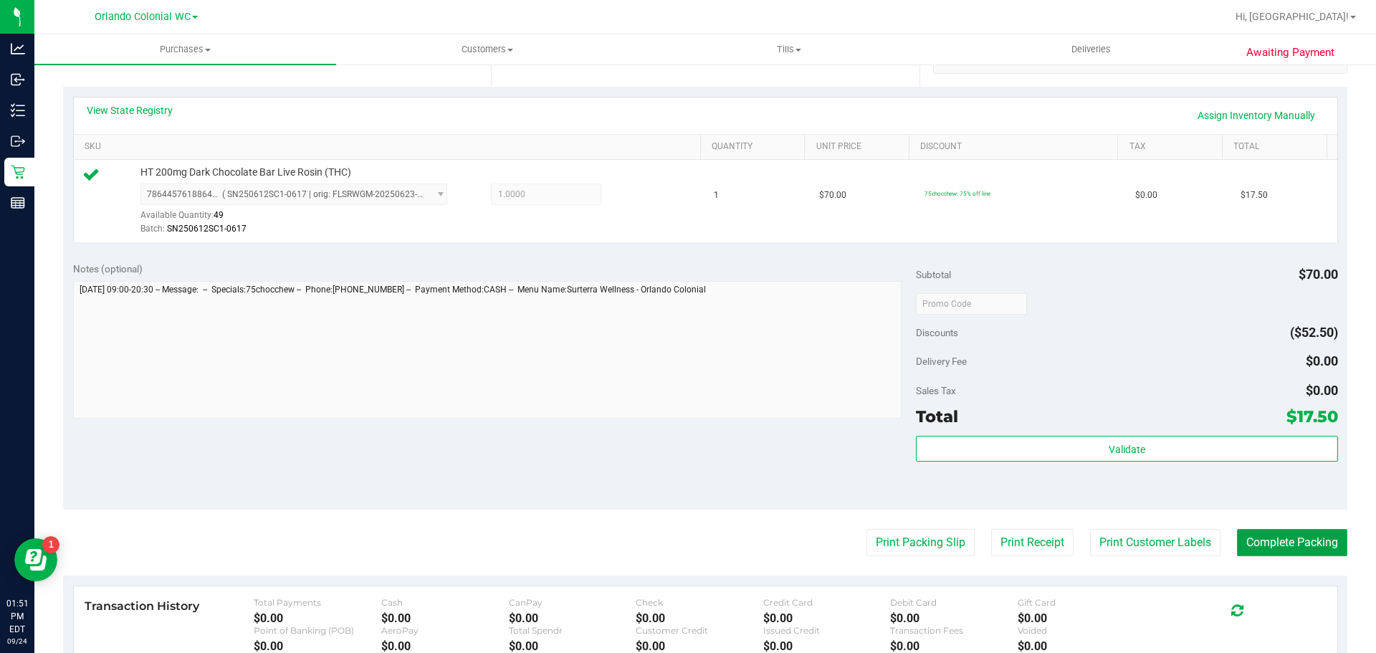
click at [1316, 555] on button "Complete Packing" at bounding box center [1292, 542] width 110 height 27
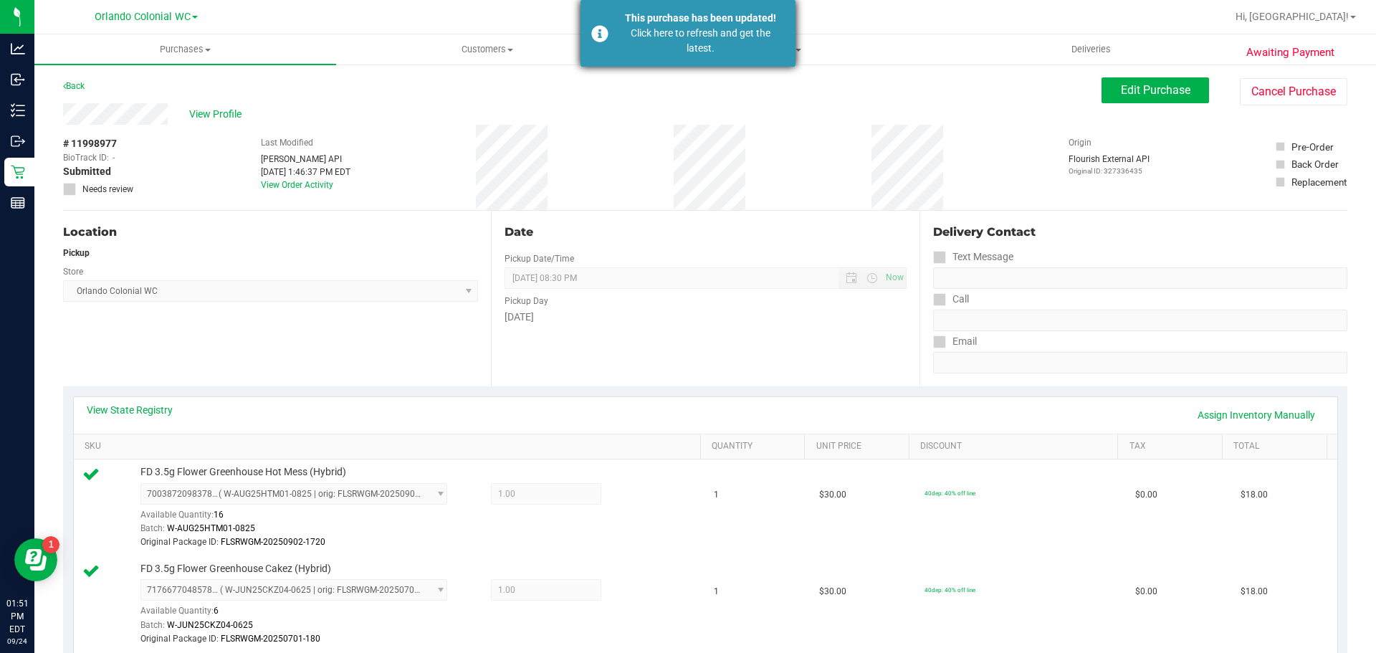
click at [605, 40] on div "This purchase has been updated! Click here to refresh and get the latest." at bounding box center [687, 33] width 215 height 67
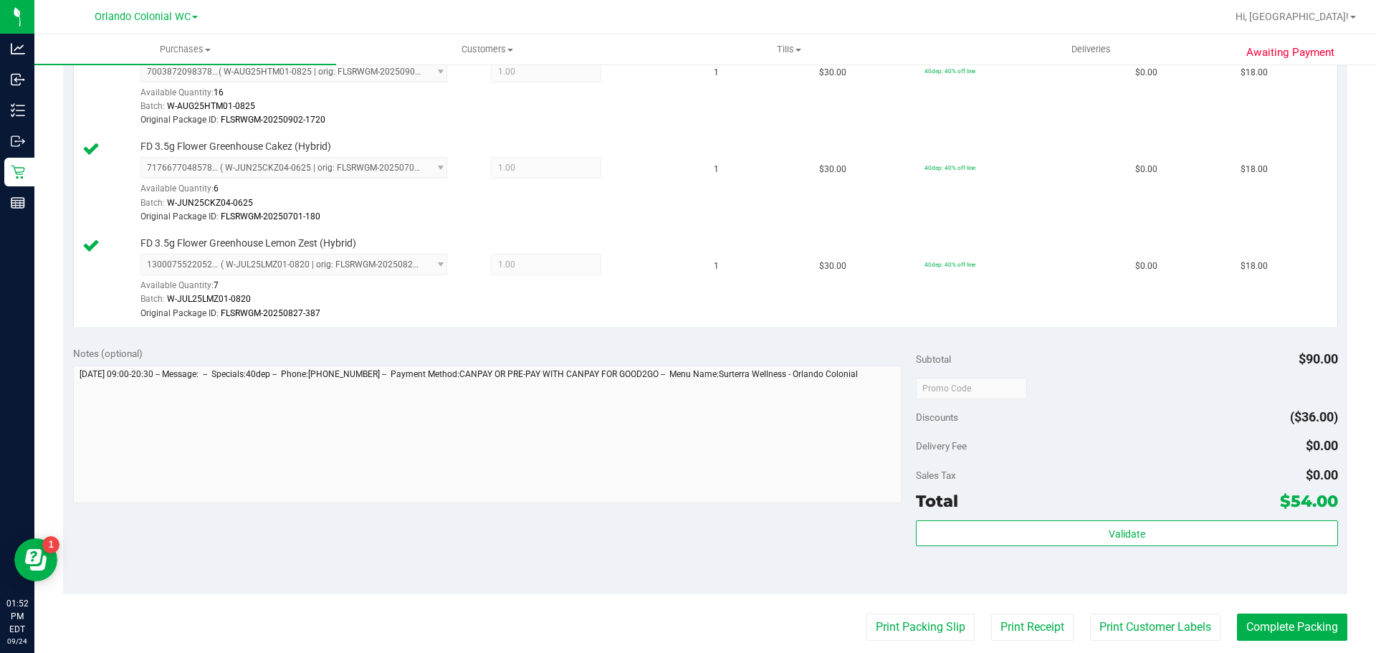
scroll to position [287, 0]
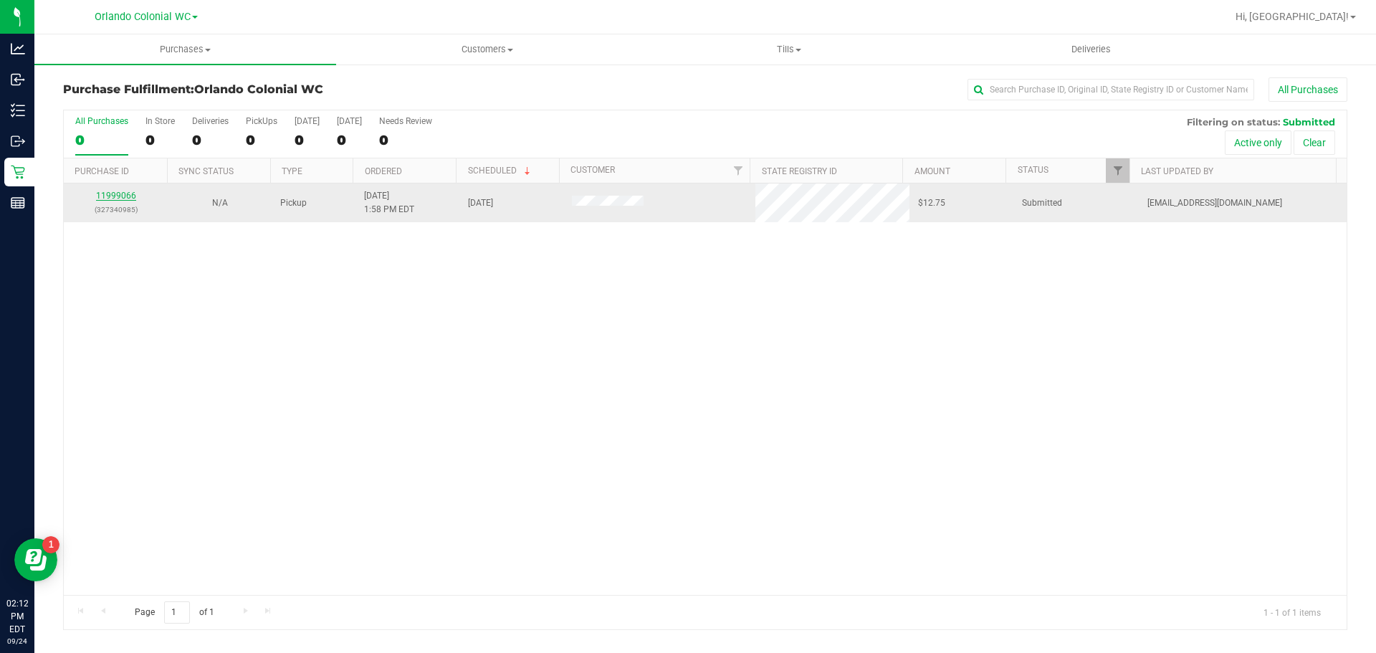
click at [120, 193] on link "11999066" at bounding box center [116, 196] width 40 height 10
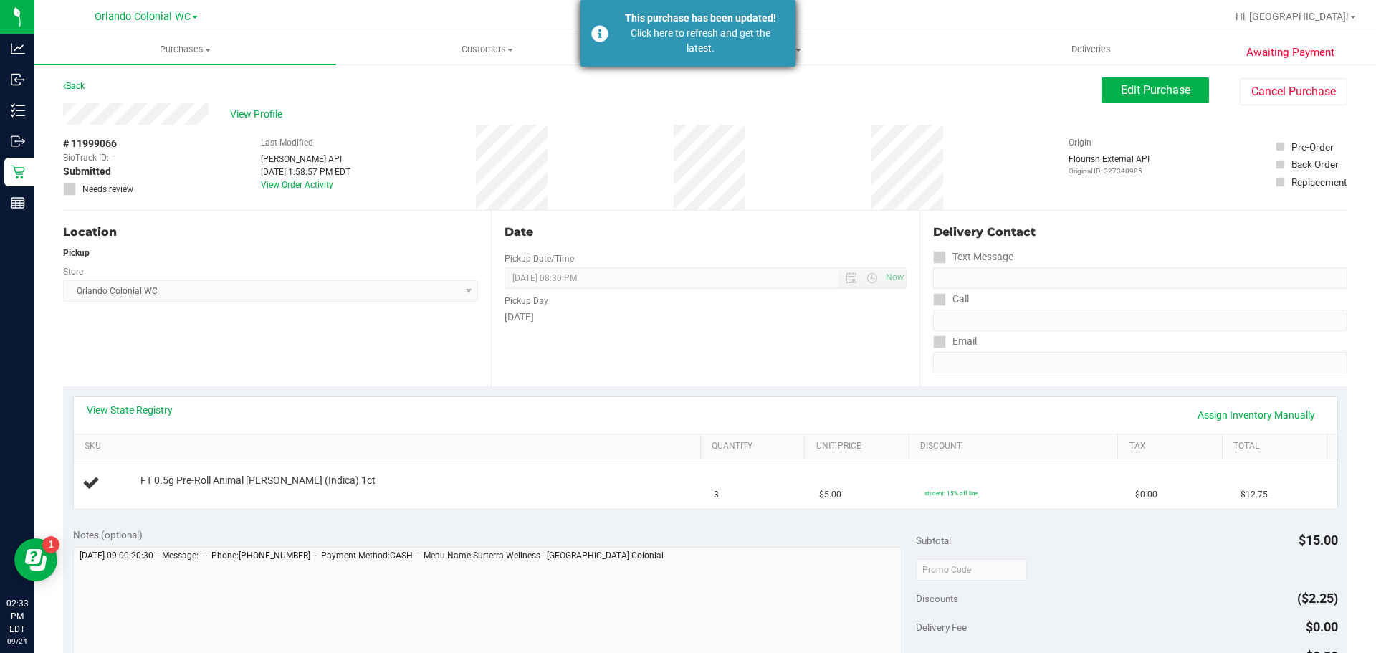
click at [724, 18] on div "This purchase has been updated!" at bounding box center [700, 18] width 168 height 15
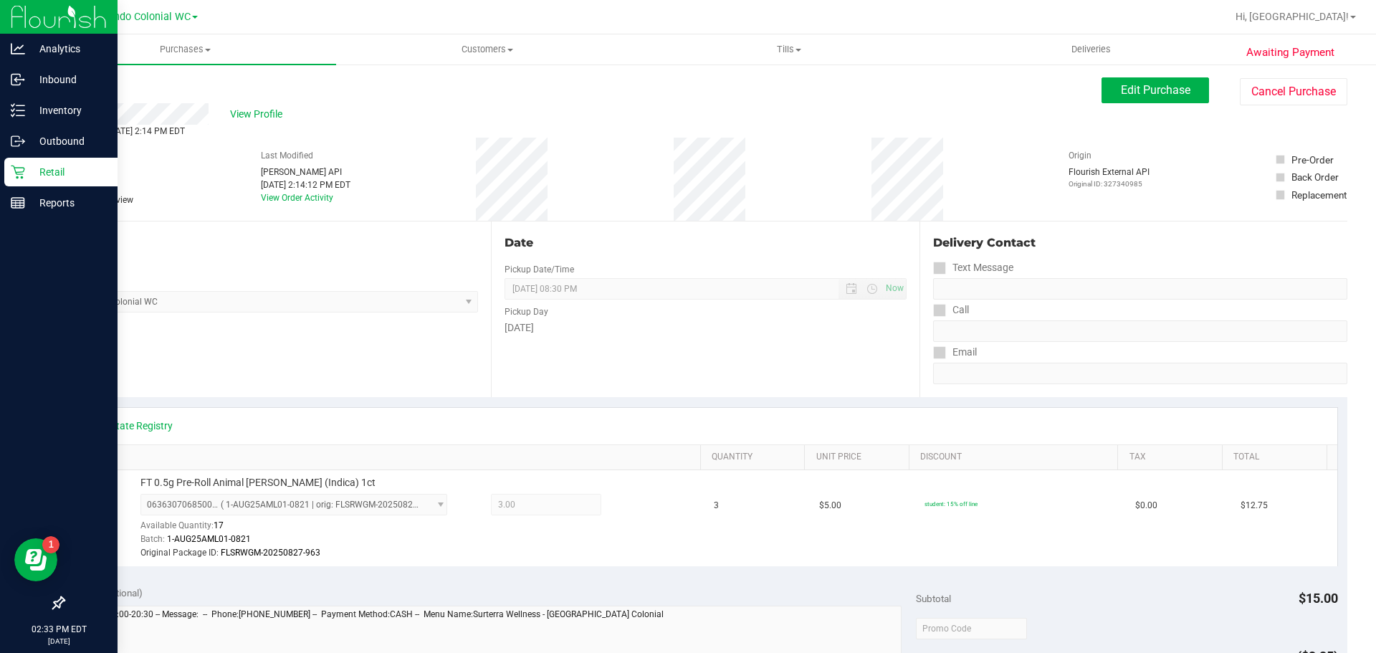
click at [34, 173] on p "Retail" at bounding box center [68, 171] width 86 height 17
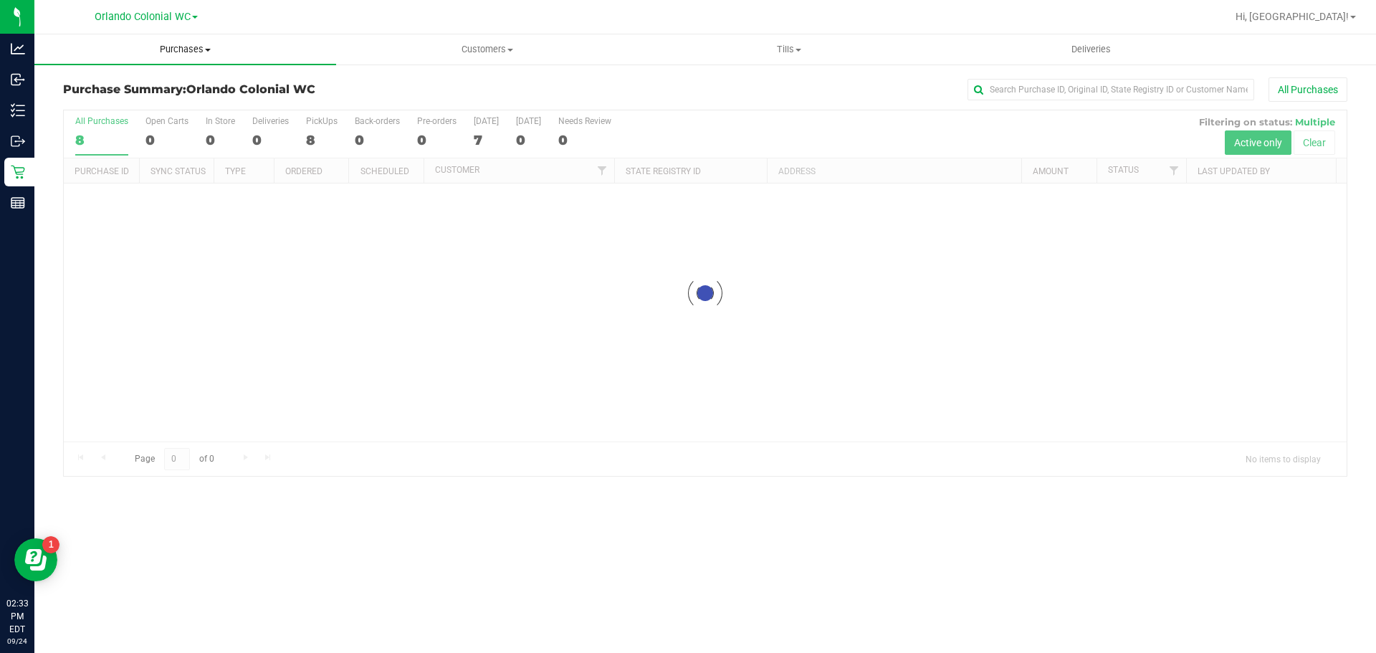
click at [185, 55] on span "Purchases" at bounding box center [185, 49] width 302 height 13
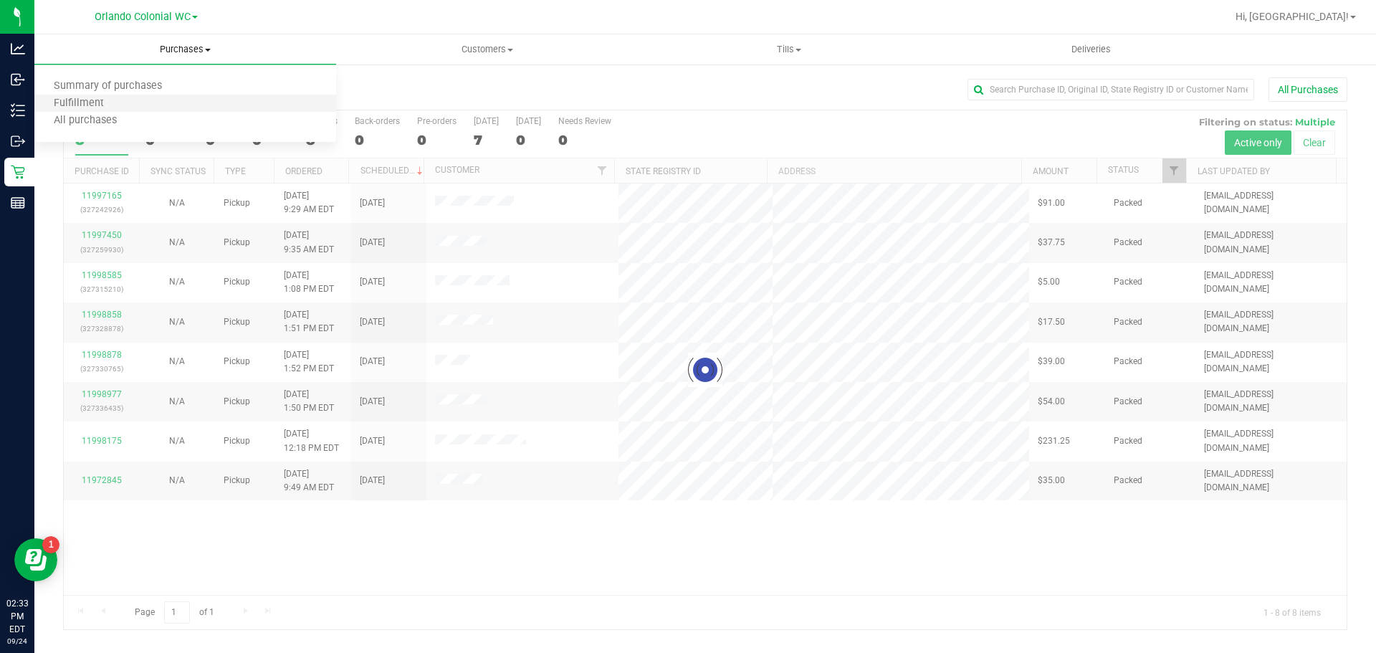
click at [147, 111] on li "Fulfillment" at bounding box center [185, 103] width 302 height 17
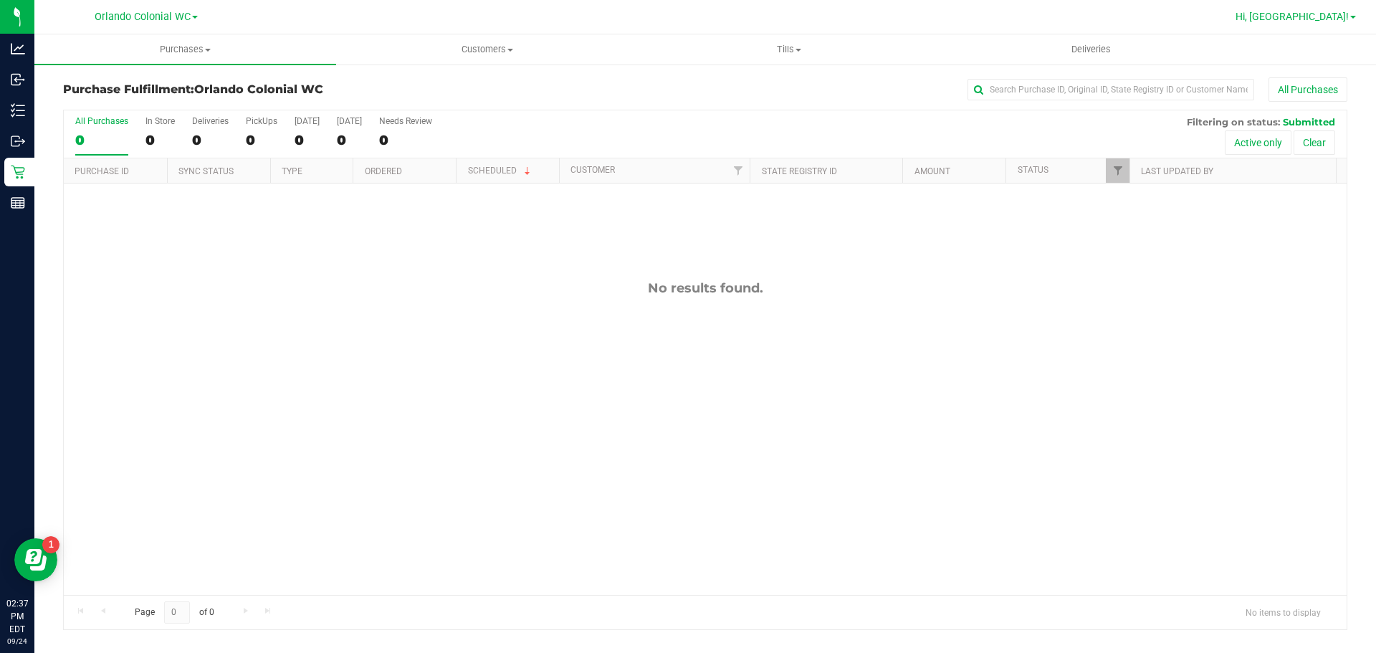
click at [1305, 11] on span "Hi, [GEOGRAPHIC_DATA]!" at bounding box center [1291, 16] width 113 height 11
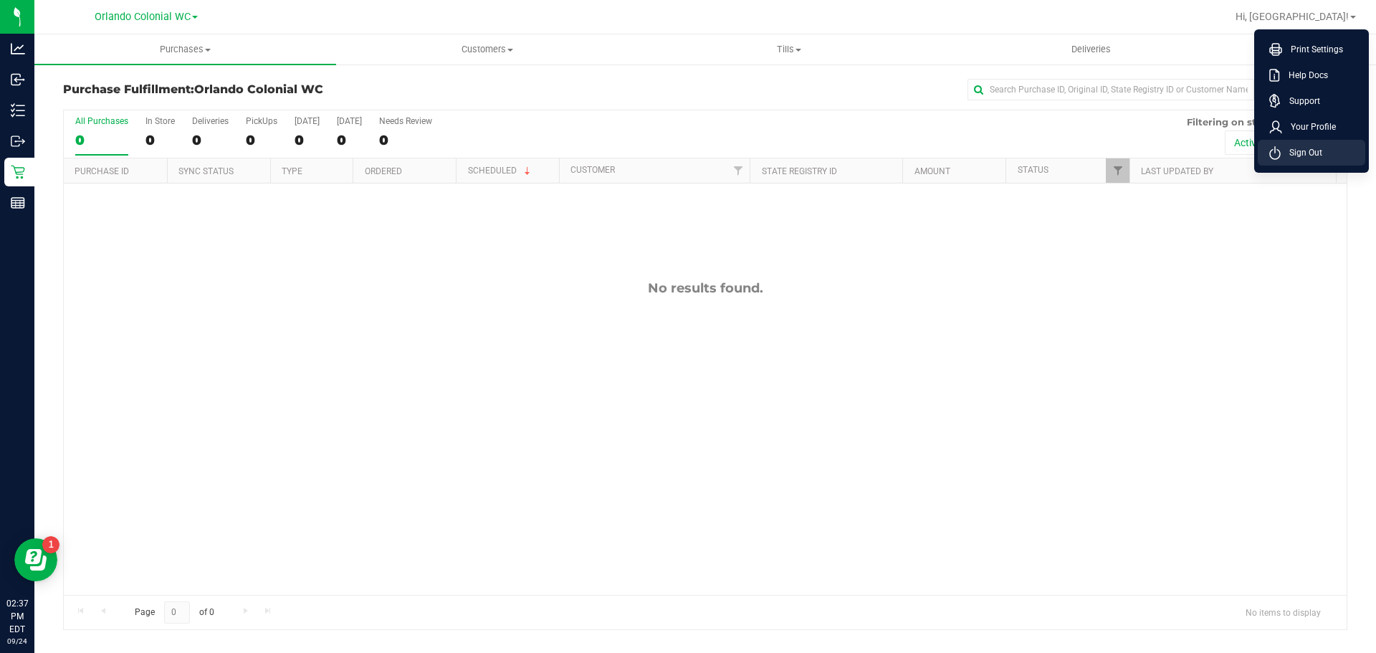
click at [1304, 148] on span "Sign Out" at bounding box center [1301, 152] width 42 height 14
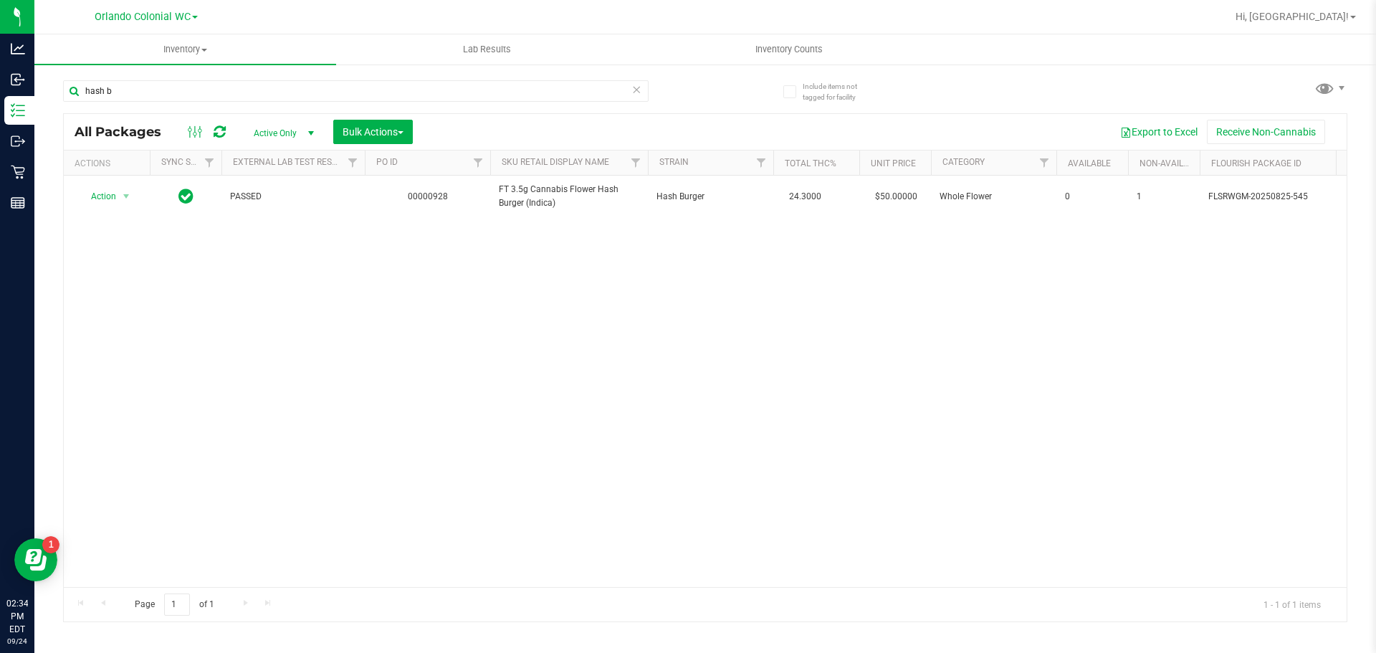
type input "hash b"
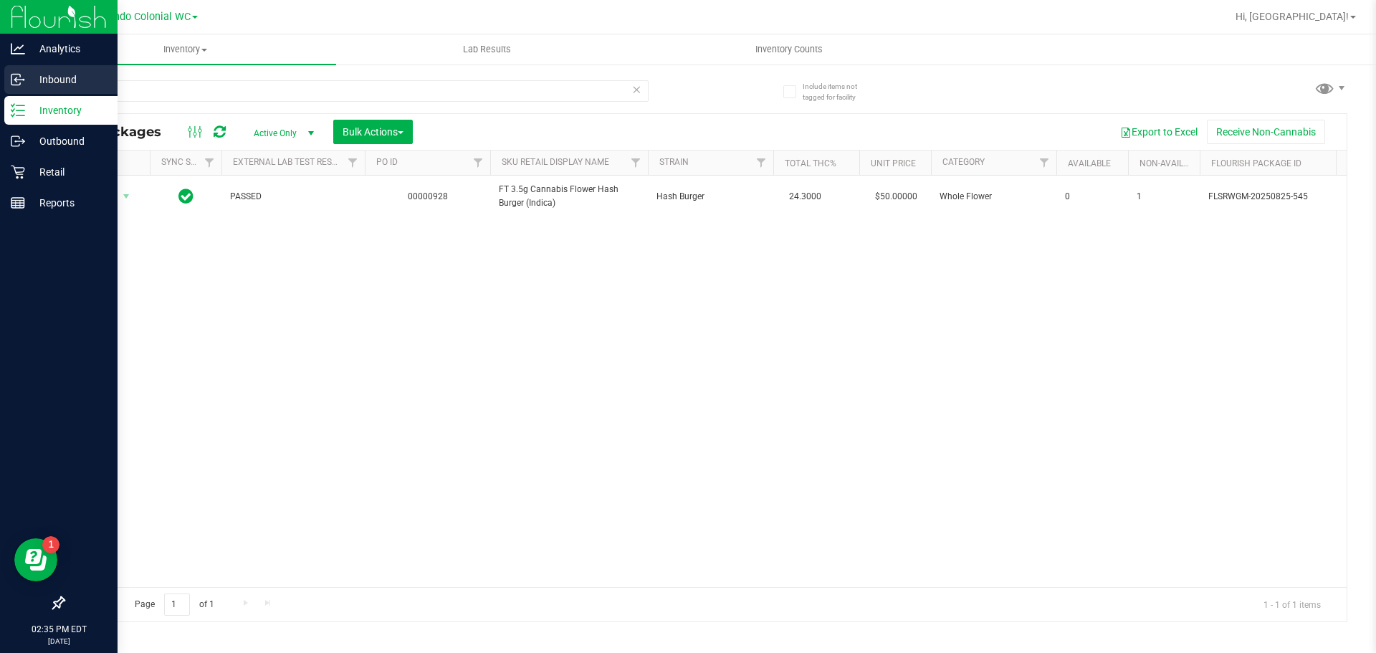
click at [26, 90] on div "Inbound" at bounding box center [60, 79] width 113 height 29
